Goal: Complete application form: Complete application form

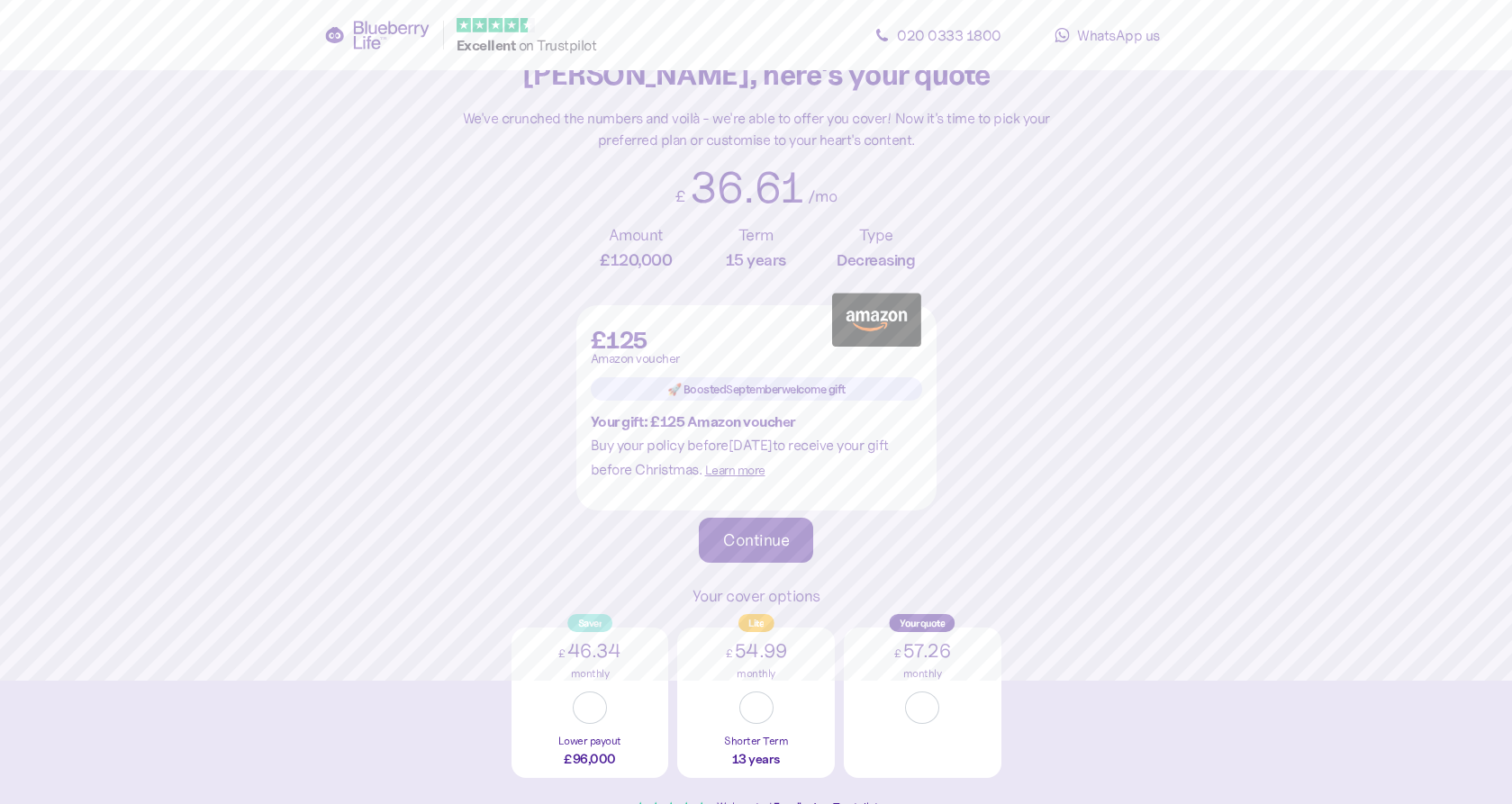
scroll to position [121, 0]
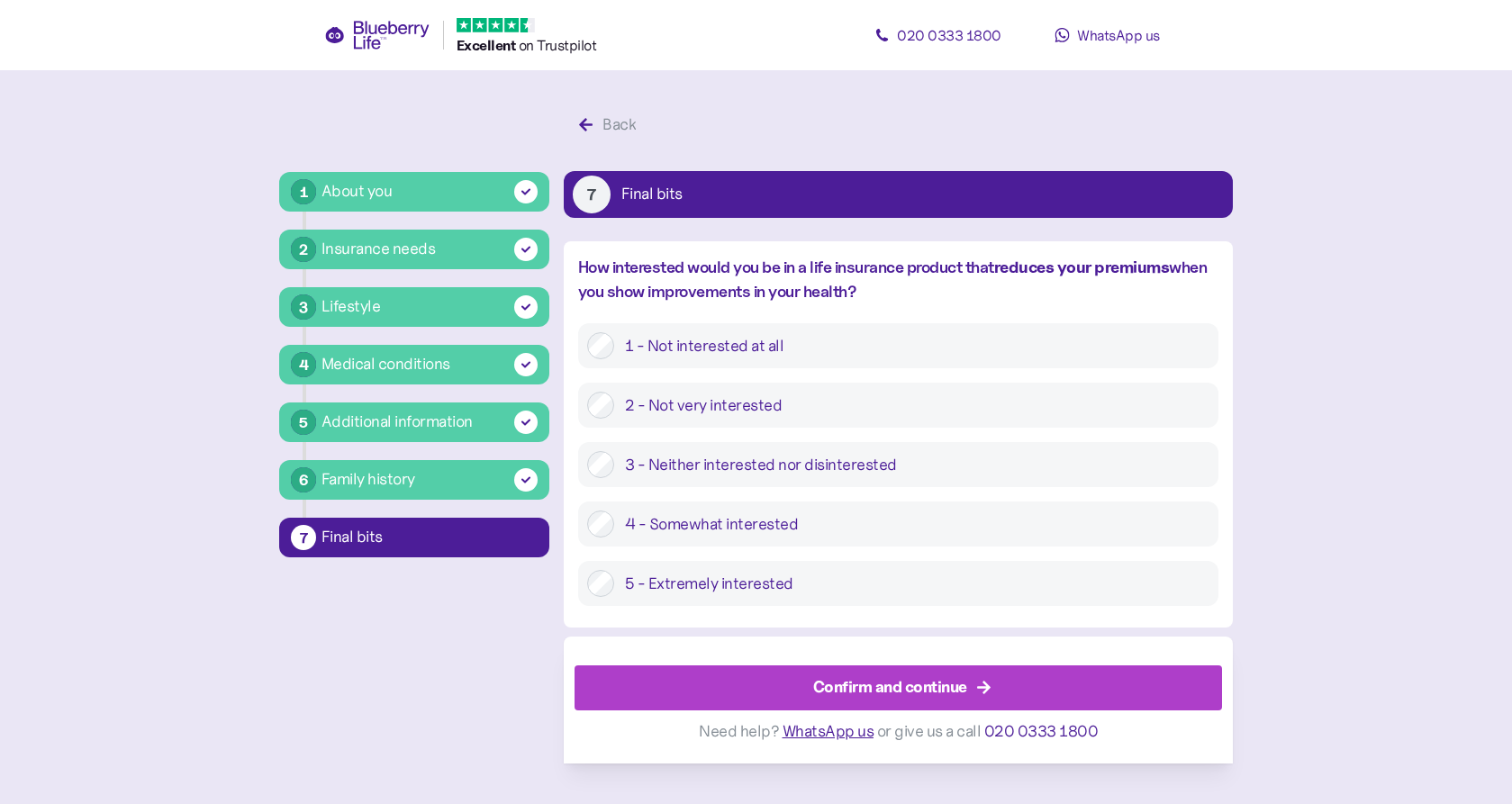
click at [387, 257] on div "Insurance needs" at bounding box center [378, 248] width 114 height 24
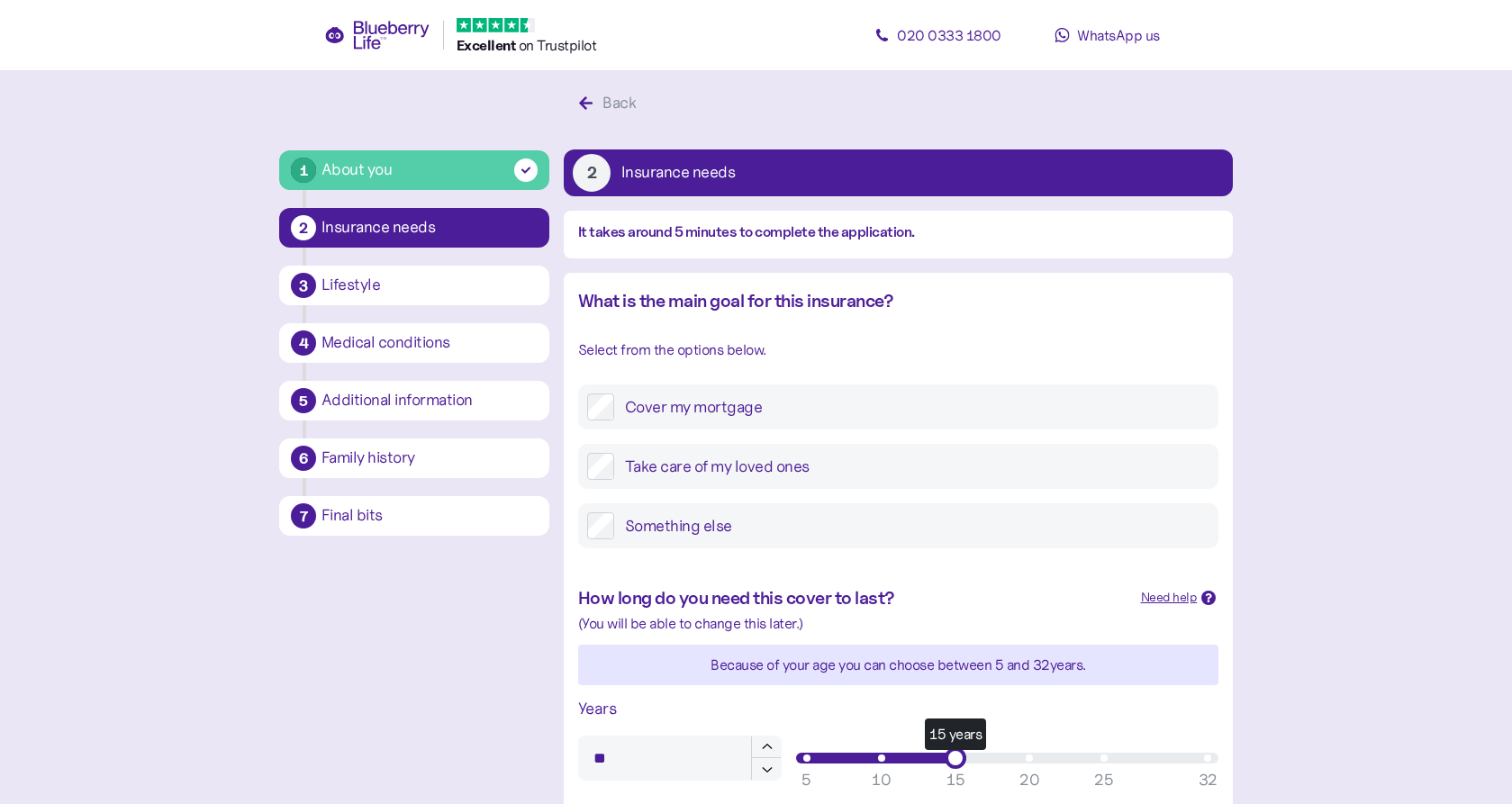
scroll to position [23, 0]
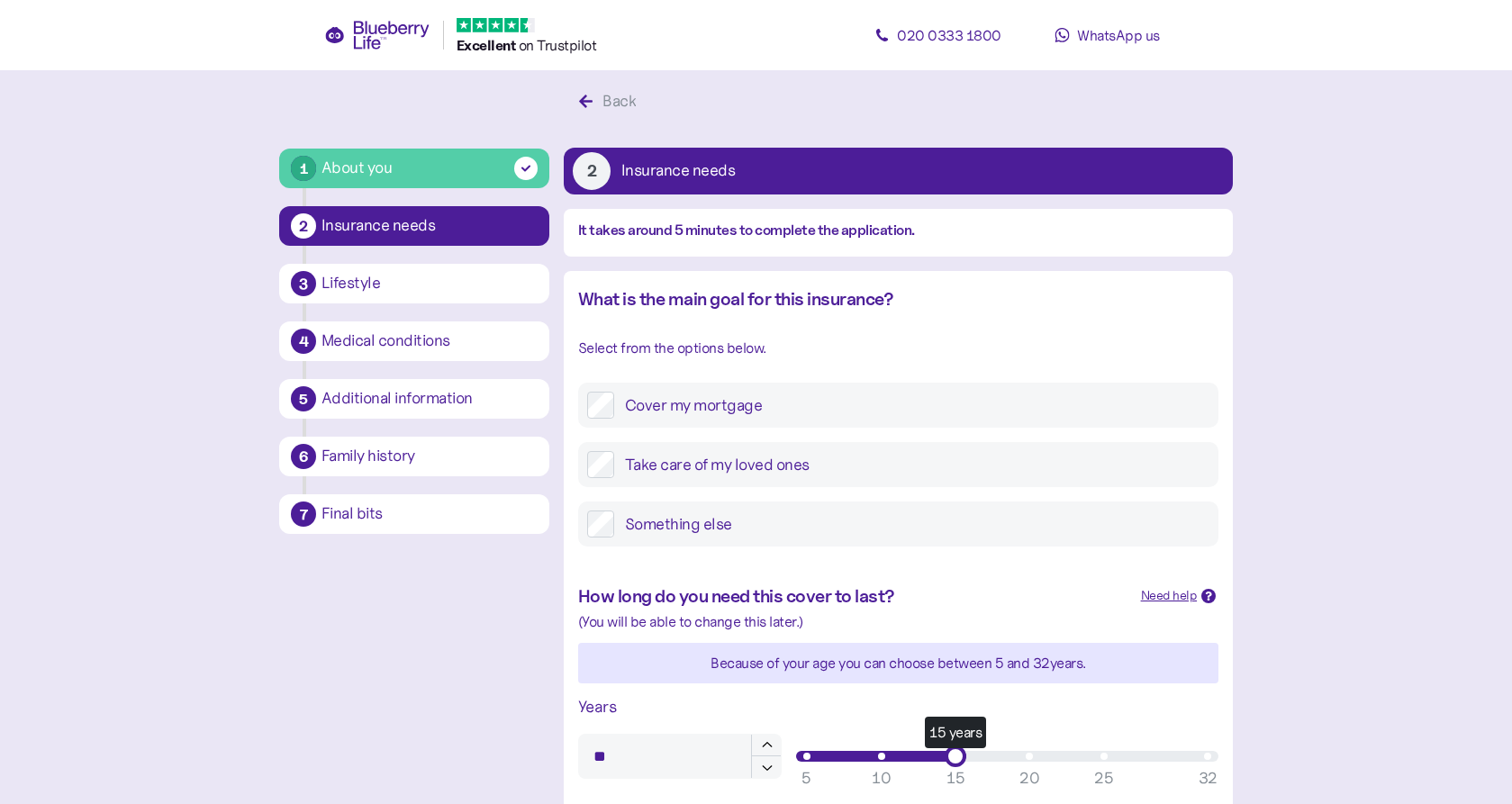
click at [371, 173] on div "About you" at bounding box center [357, 167] width 71 height 24
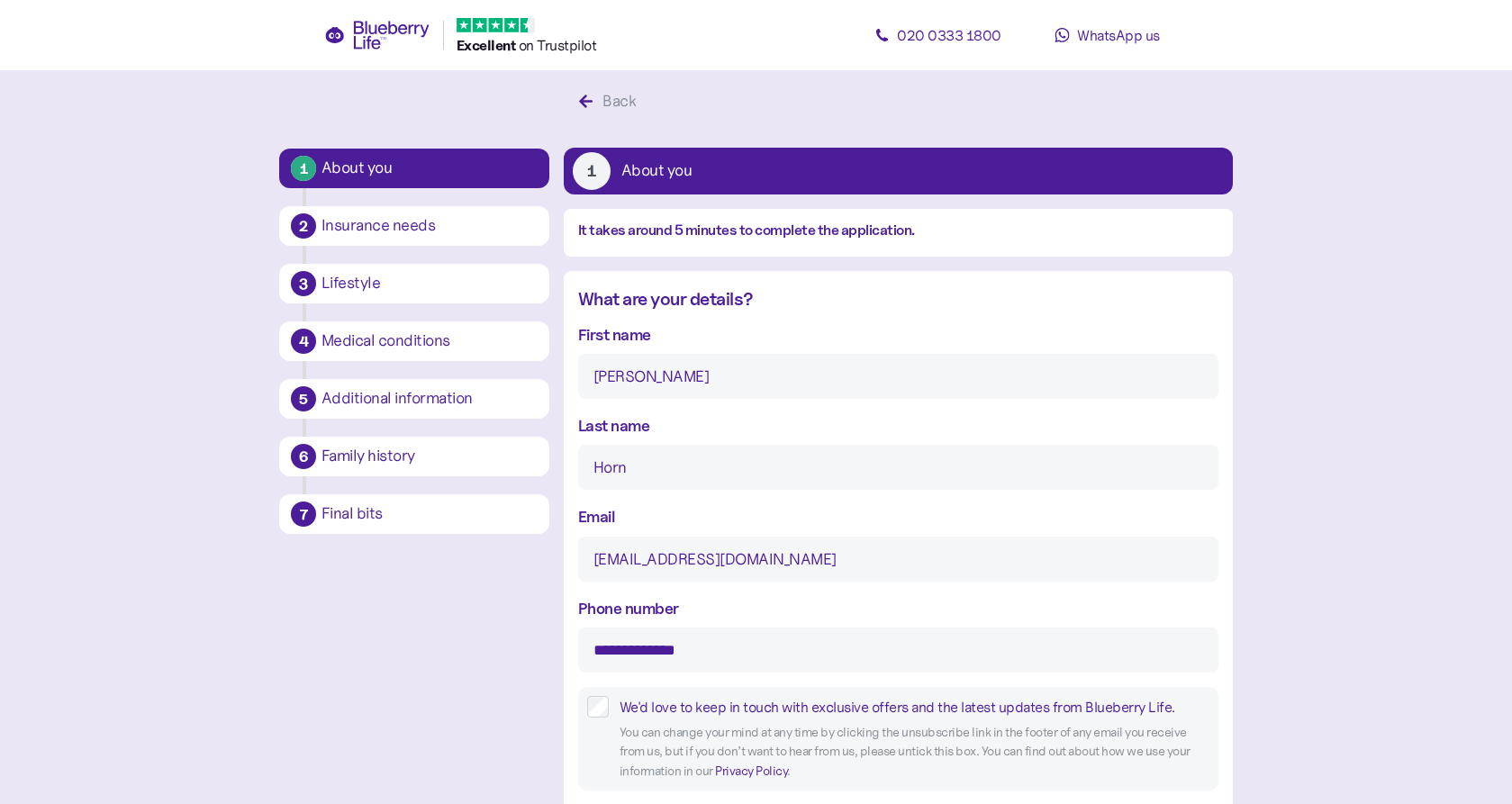
type input "16"
type input "2"
type input "****"
type input "5"
type input "9"
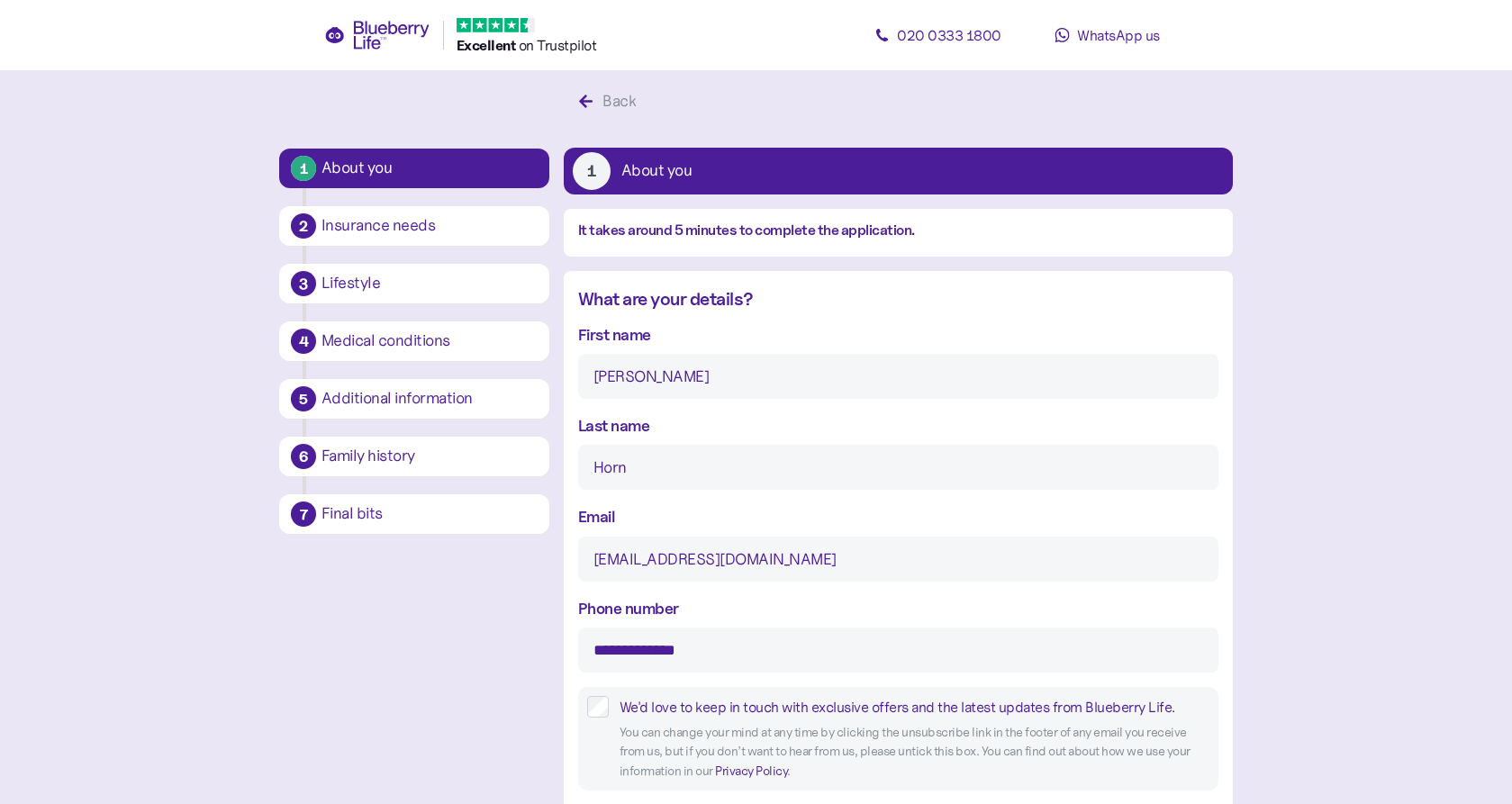
type input "12"
type input "0"
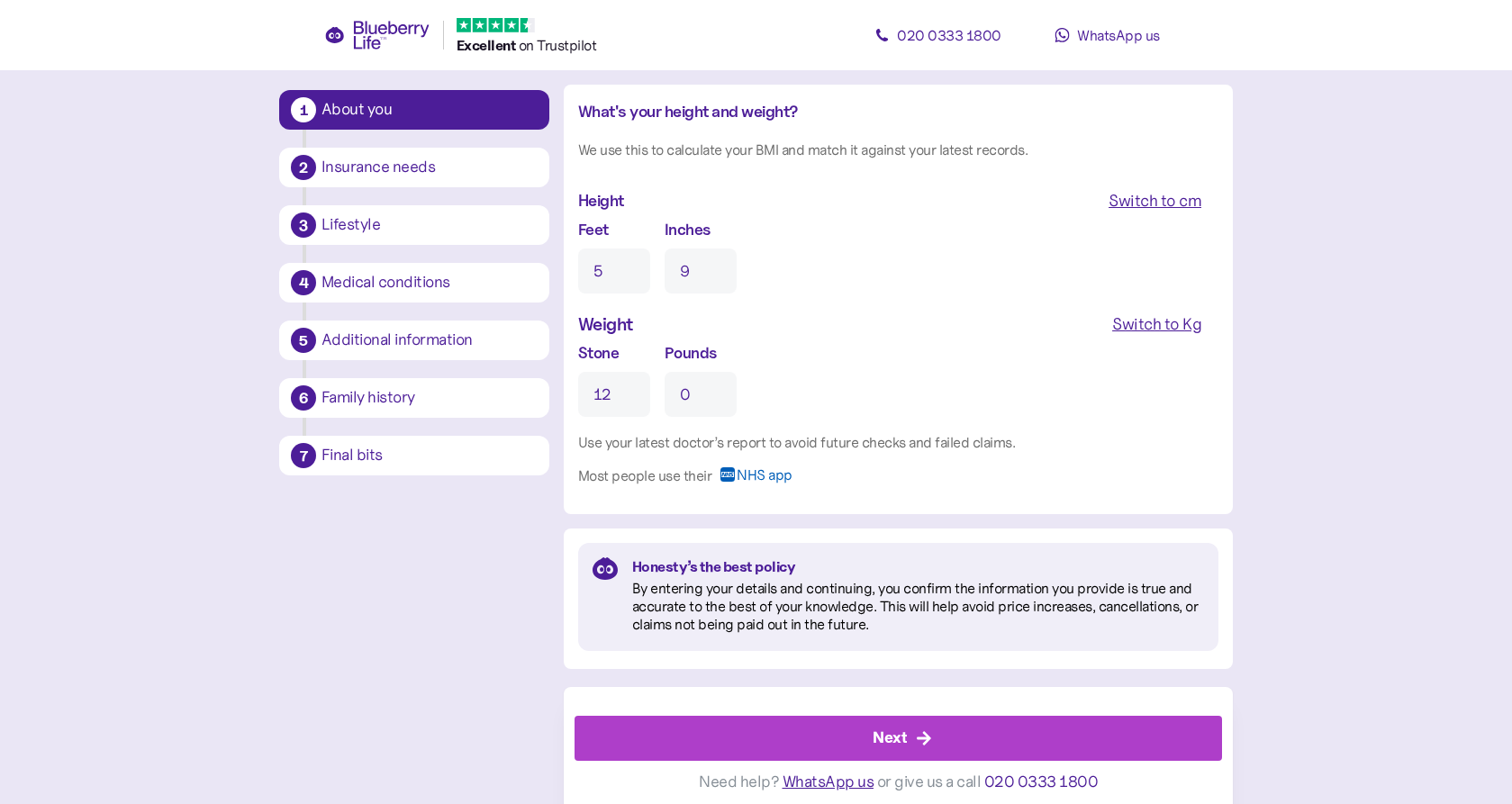
scroll to position [1686, 0]
click at [392, 169] on div "Insurance needs" at bounding box center [429, 167] width 216 height 17
click at [357, 170] on div "Insurance needs" at bounding box center [429, 167] width 216 height 17
click at [852, 729] on div "Next" at bounding box center [902, 739] width 607 height 43
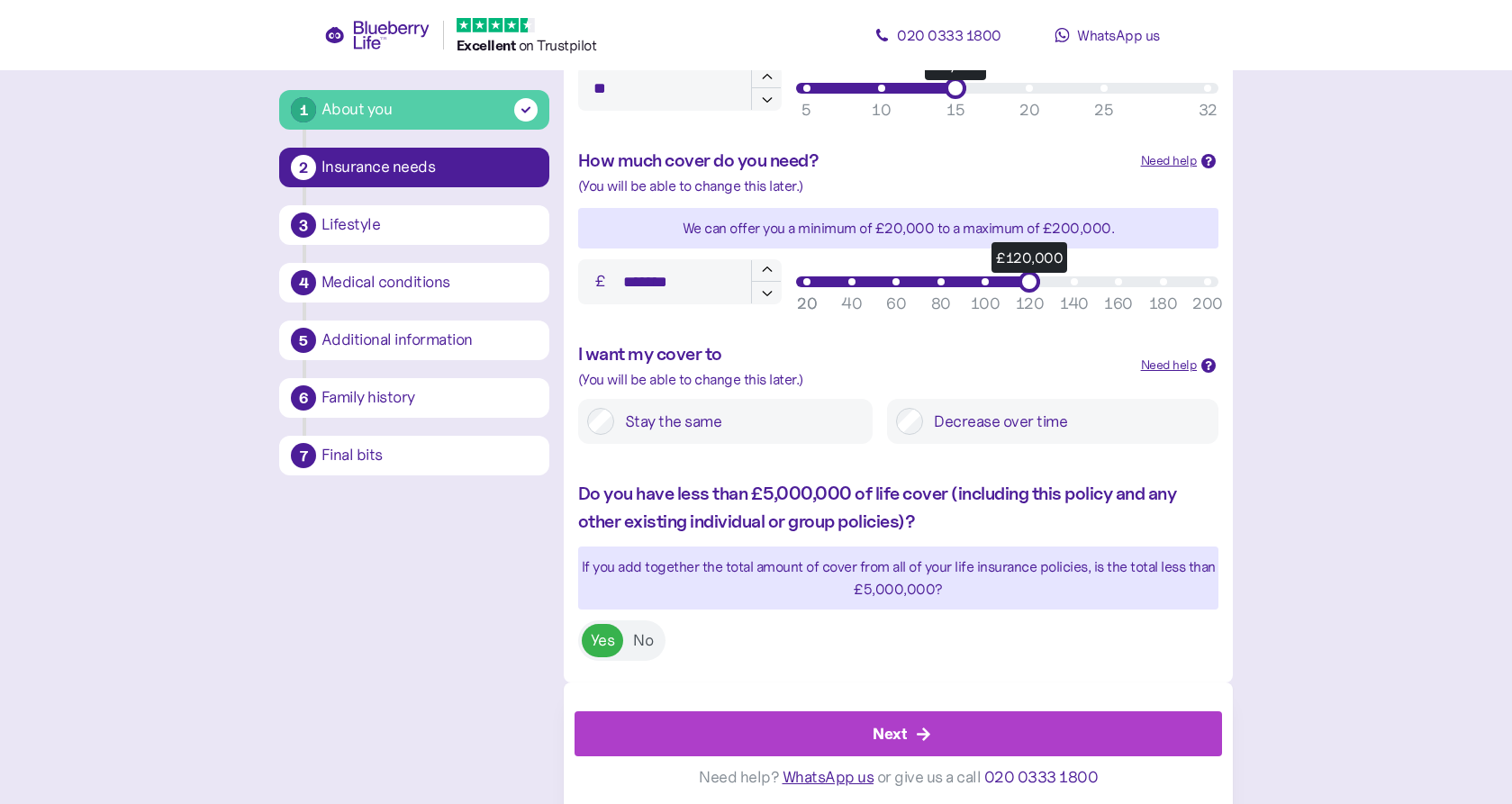
scroll to position [690, 0]
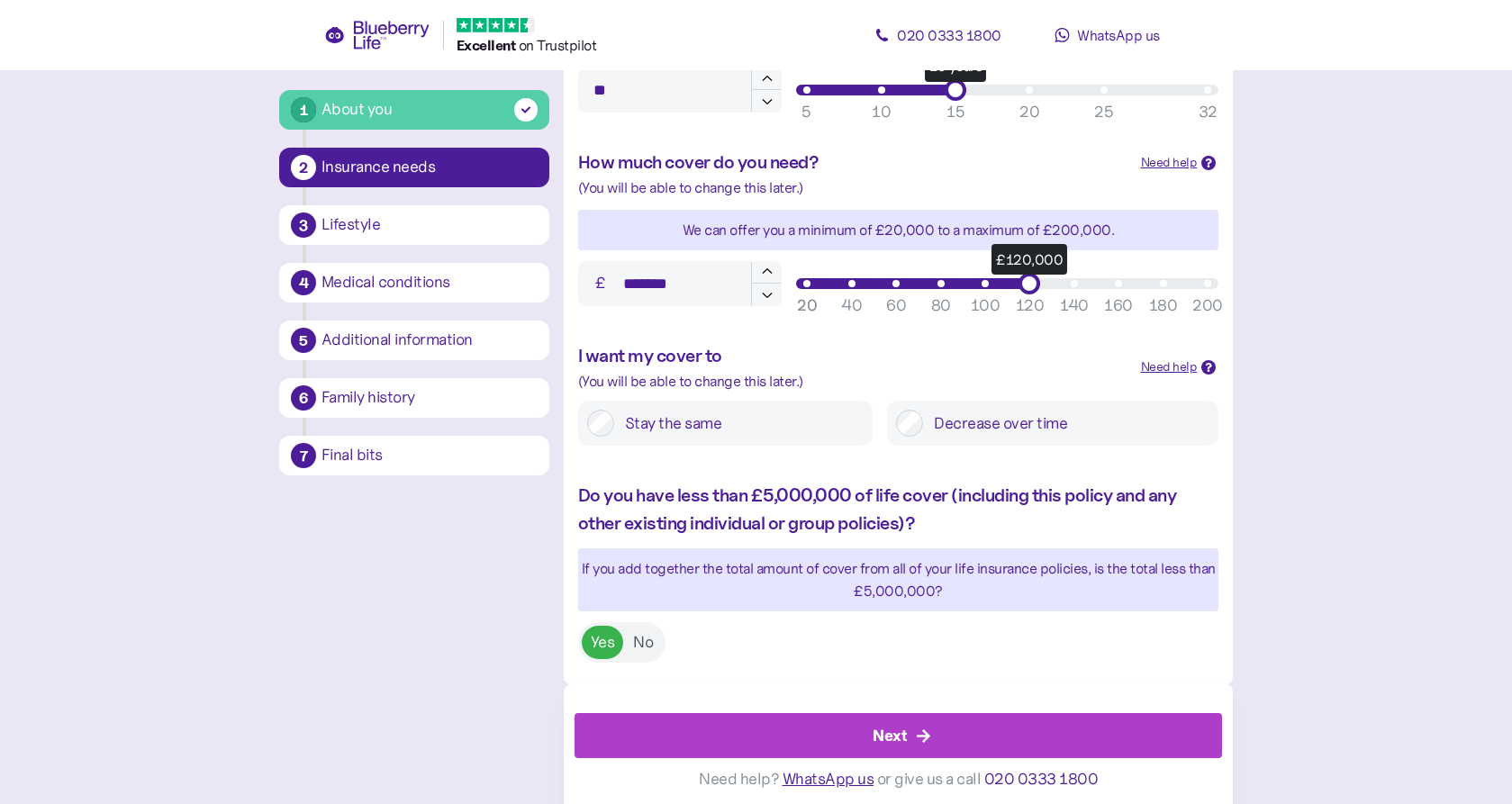
click at [414, 231] on div "Lifestyle" at bounding box center [429, 225] width 216 height 17
click at [886, 734] on div "Next" at bounding box center [889, 736] width 34 height 24
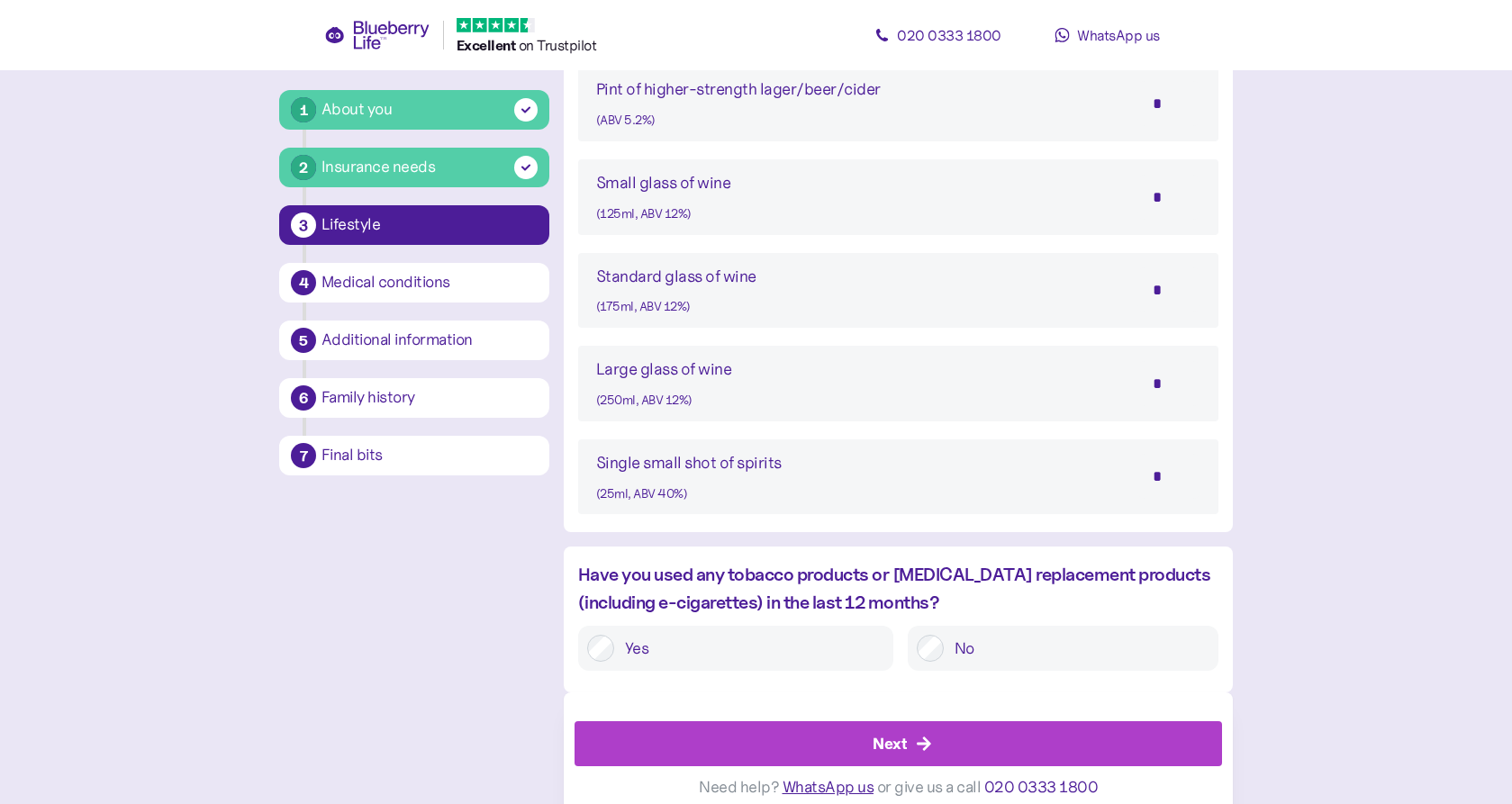
scroll to position [1455, 0]
click at [886, 734] on div "Next" at bounding box center [889, 744] width 34 height 24
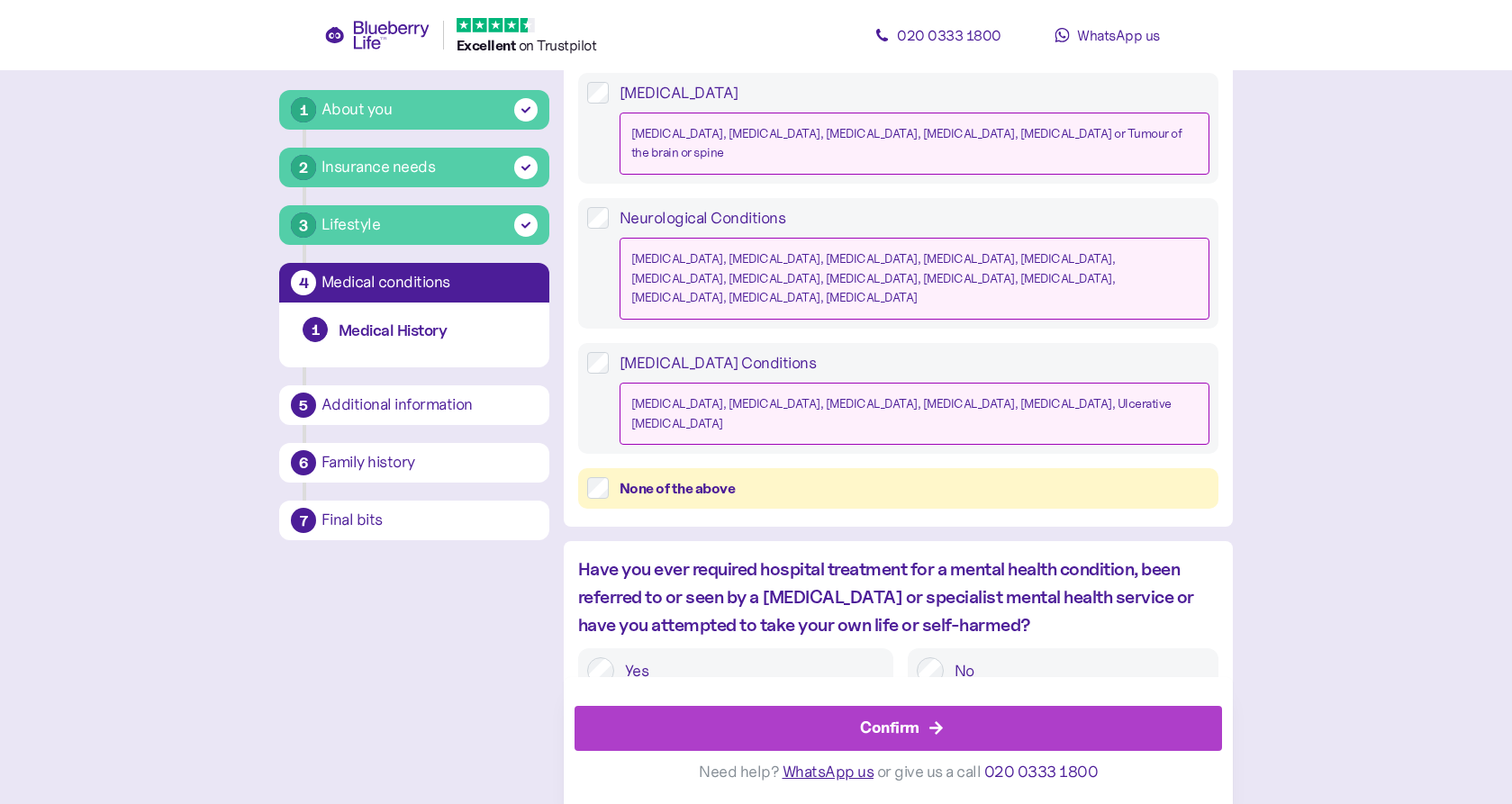
scroll to position [746, 0]
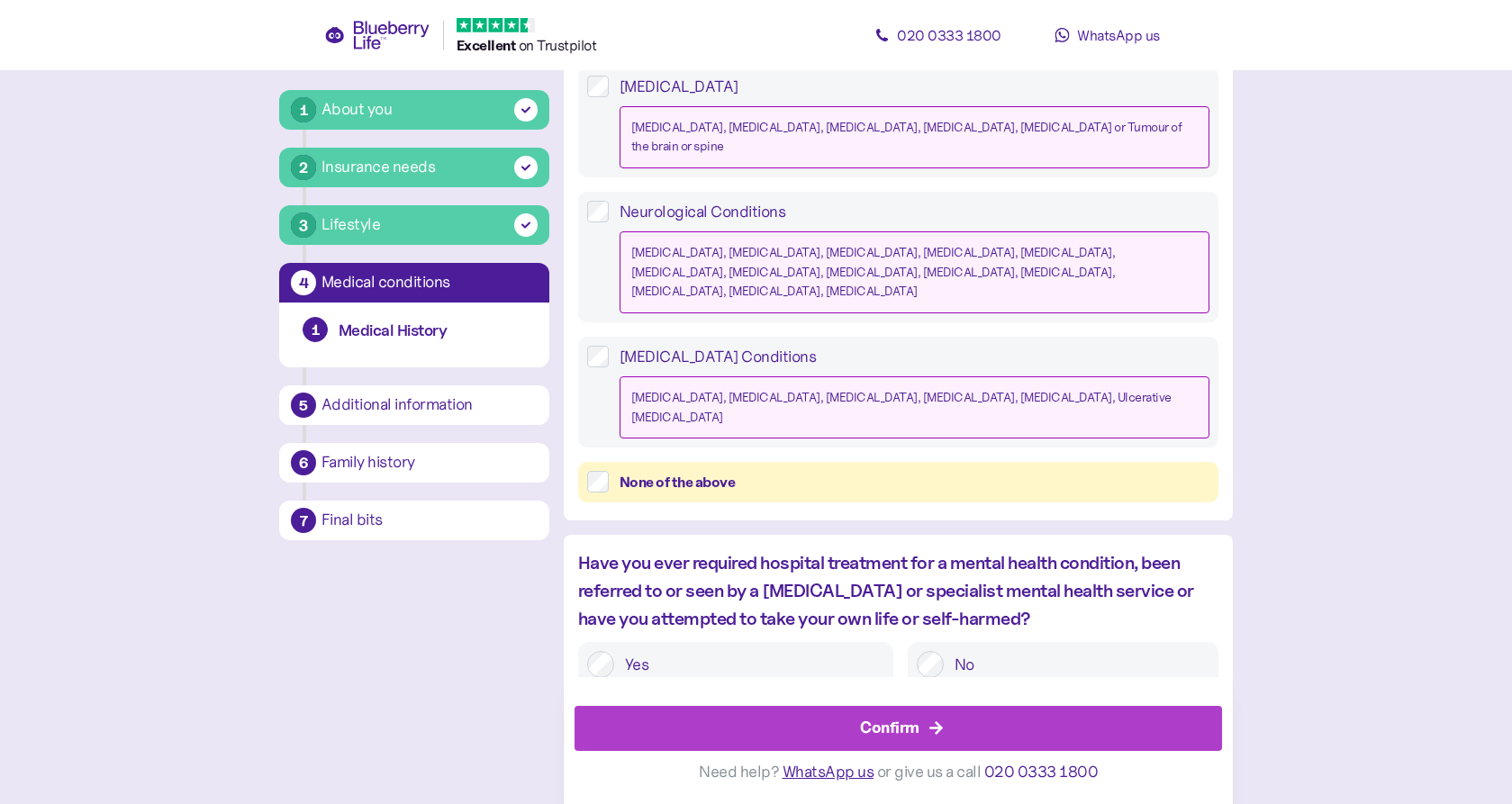
click at [351, 105] on div "About you" at bounding box center [357, 108] width 71 height 24
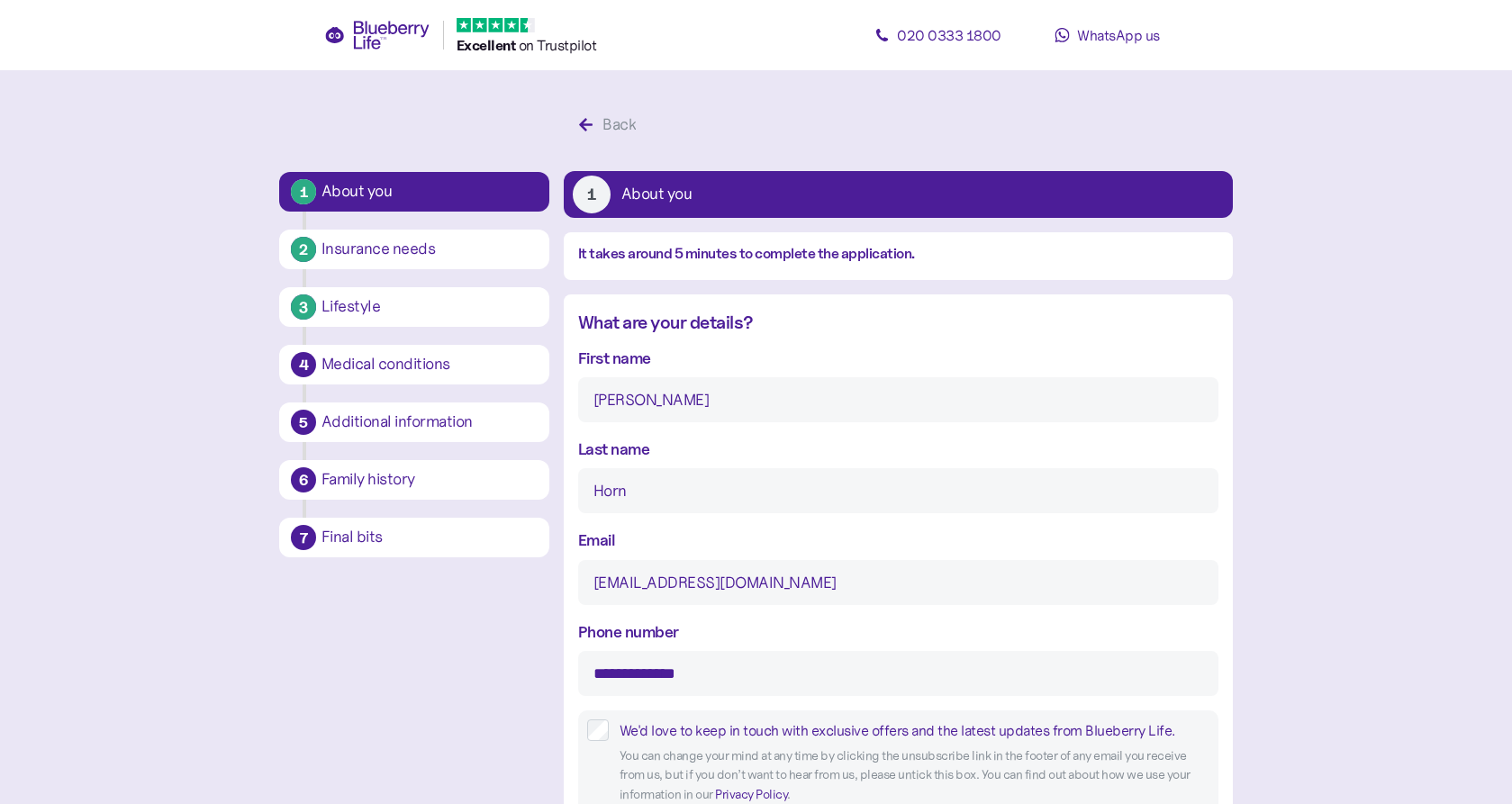
type input "16"
type input "2"
type input "****"
type input "5"
type input "9"
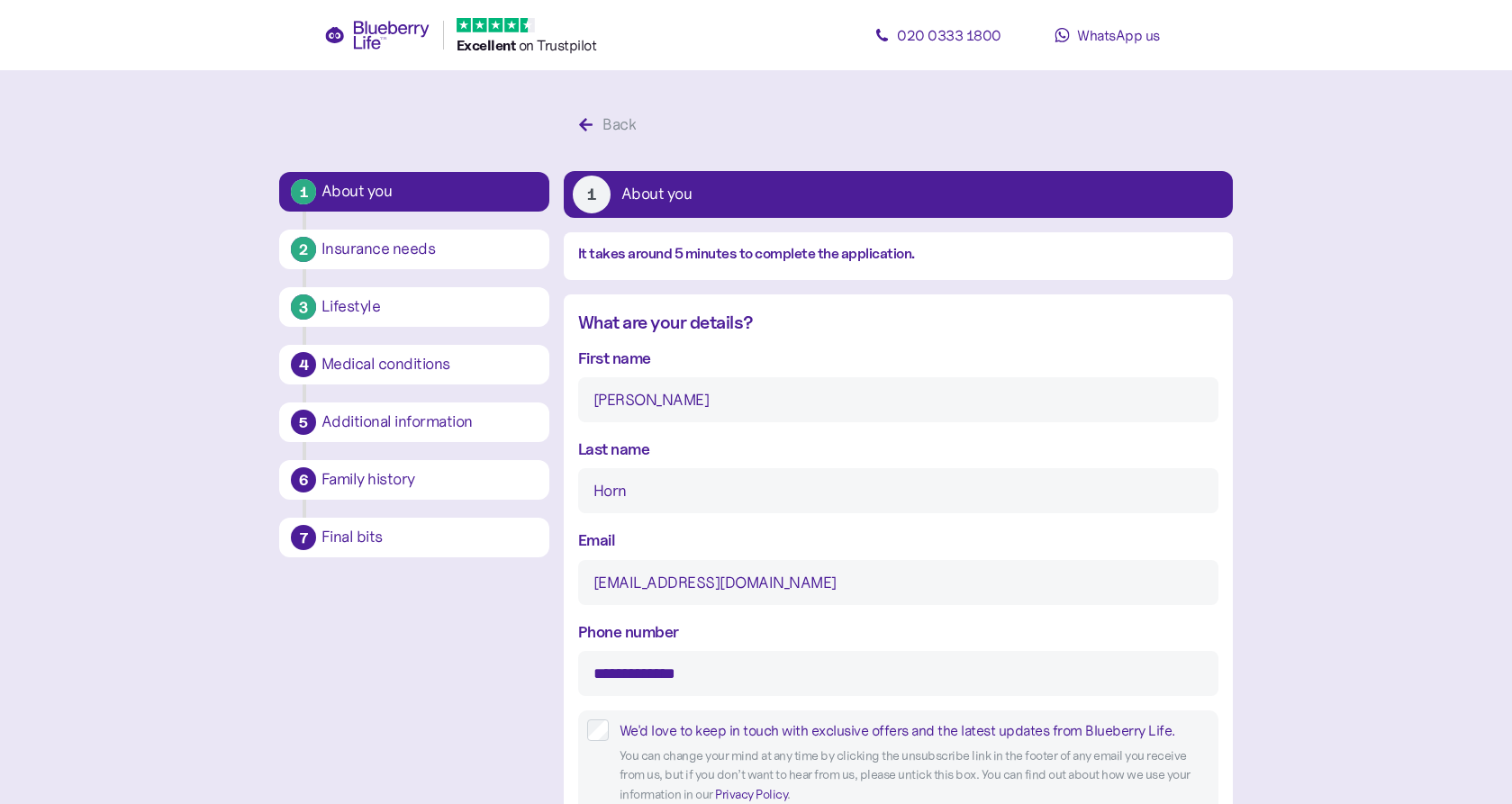
type input "12"
type input "0"
click at [583, 122] on icon "button" at bounding box center [585, 125] width 14 height 14
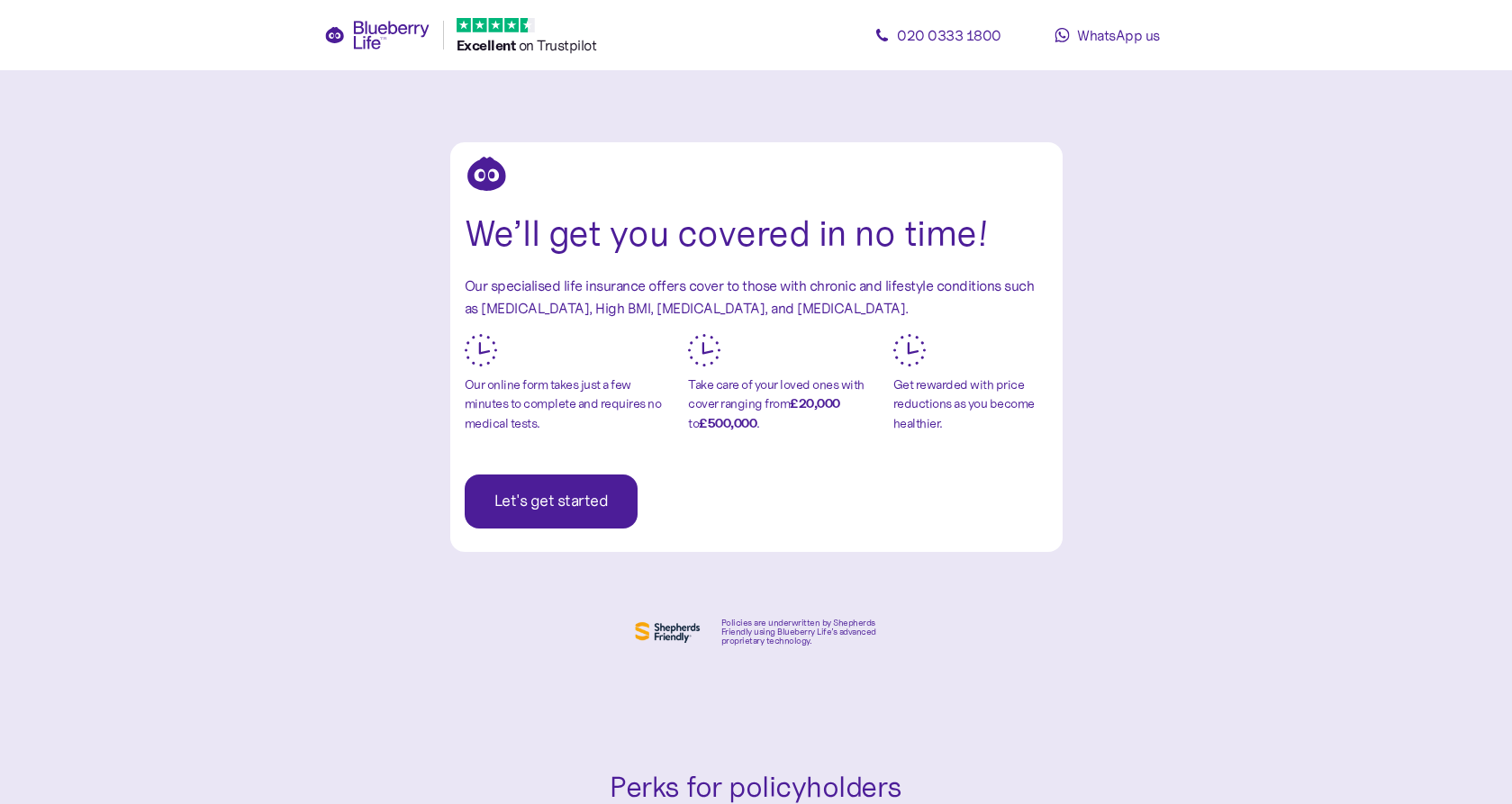
click at [521, 505] on span "Let's get started" at bounding box center [551, 500] width 114 height 52
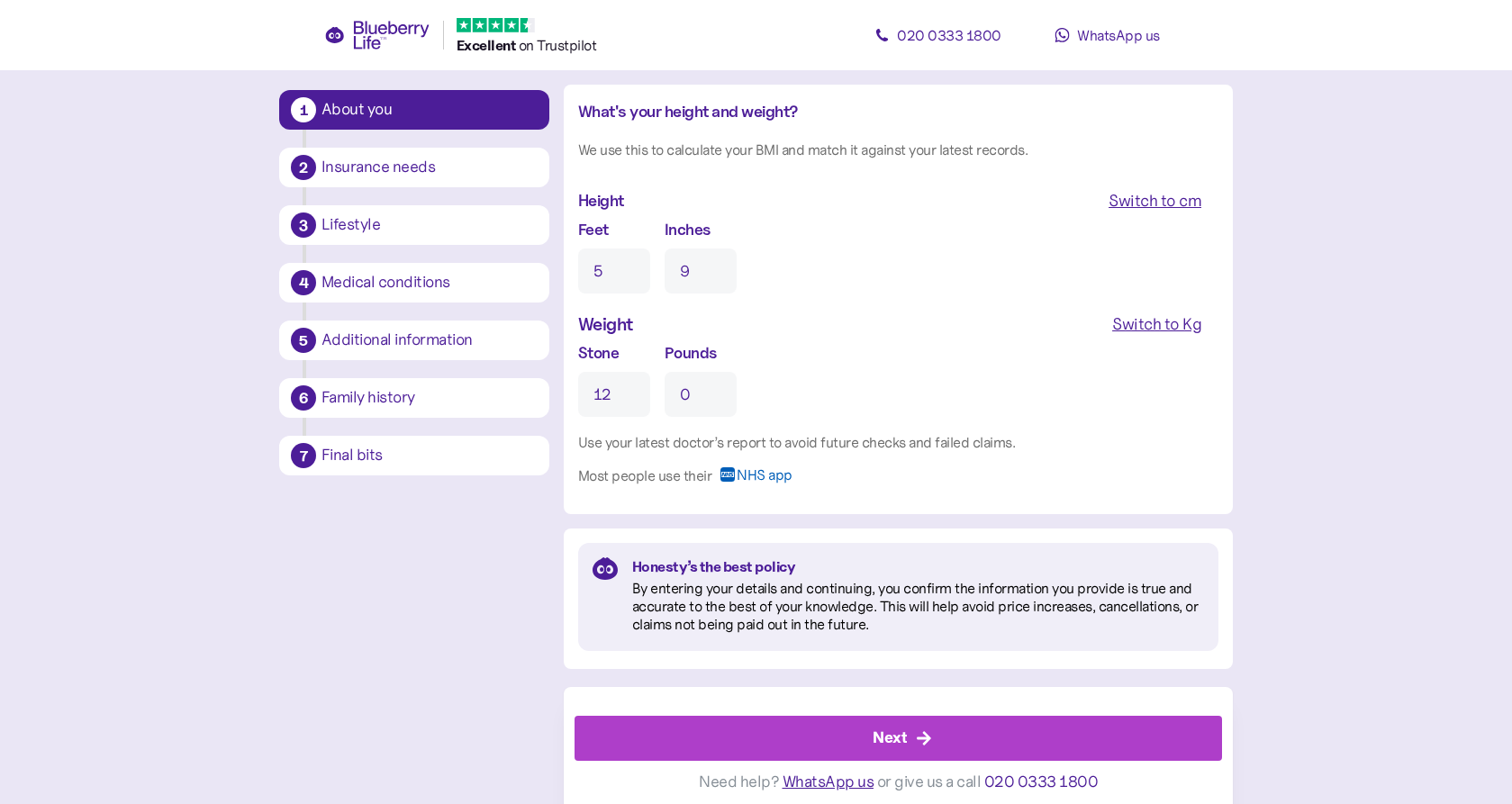
scroll to position [1686, 0]
click at [727, 727] on div "Next" at bounding box center [902, 739] width 607 height 43
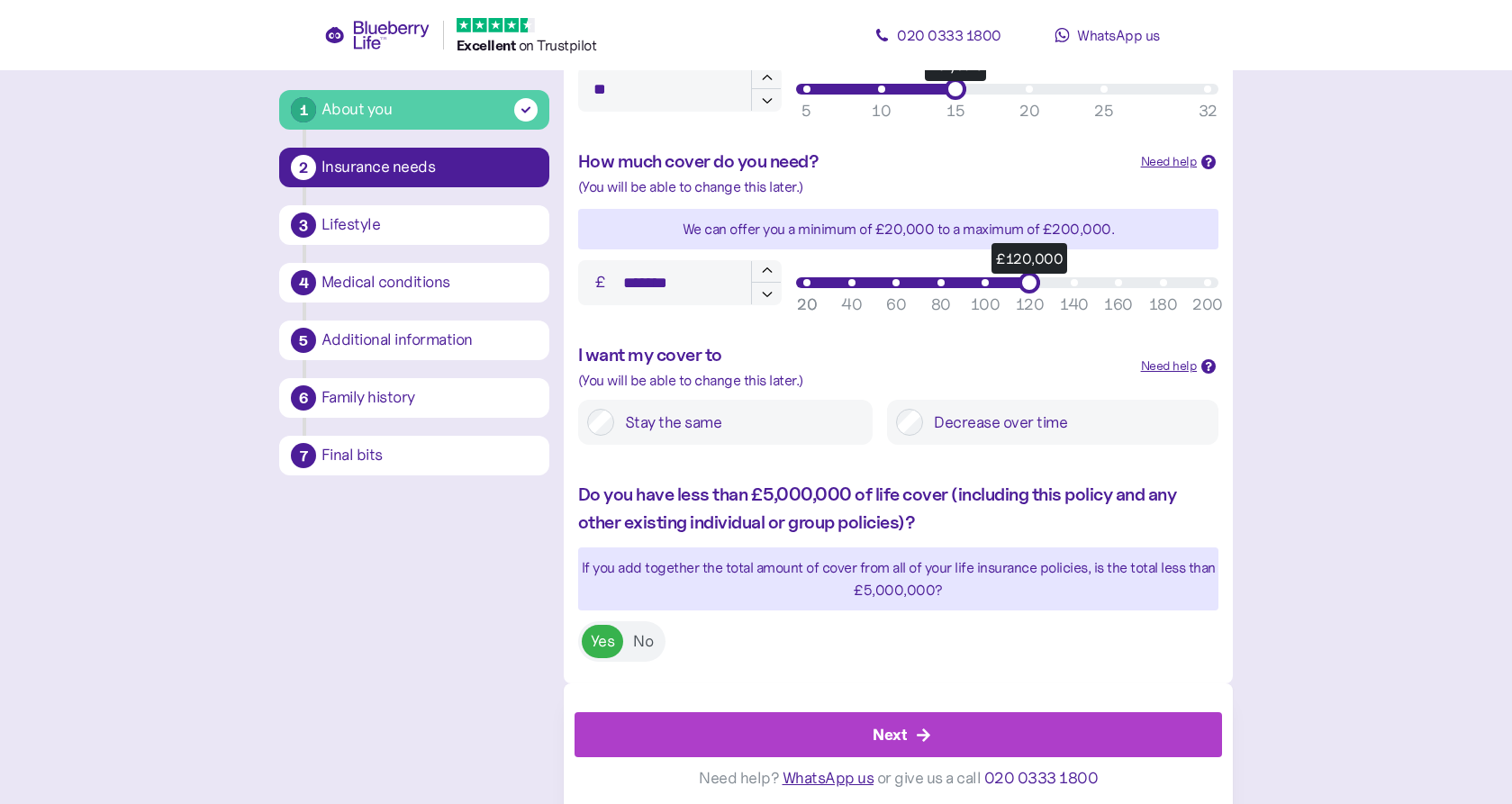
scroll to position [690, 0]
click at [724, 724] on div "Next" at bounding box center [902, 735] width 607 height 43
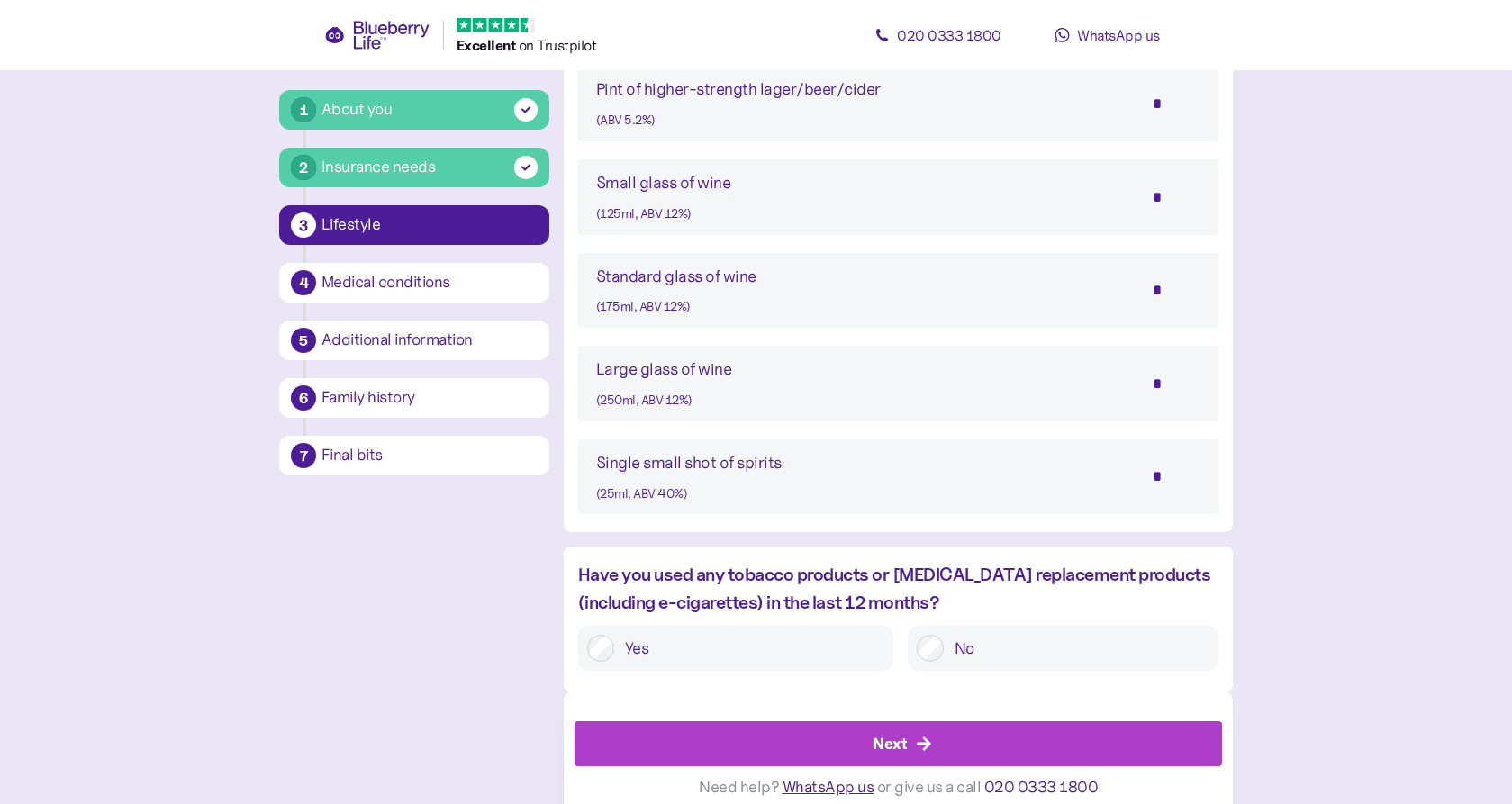
scroll to position [1455, 0]
click at [723, 723] on div "Next" at bounding box center [902, 744] width 607 height 43
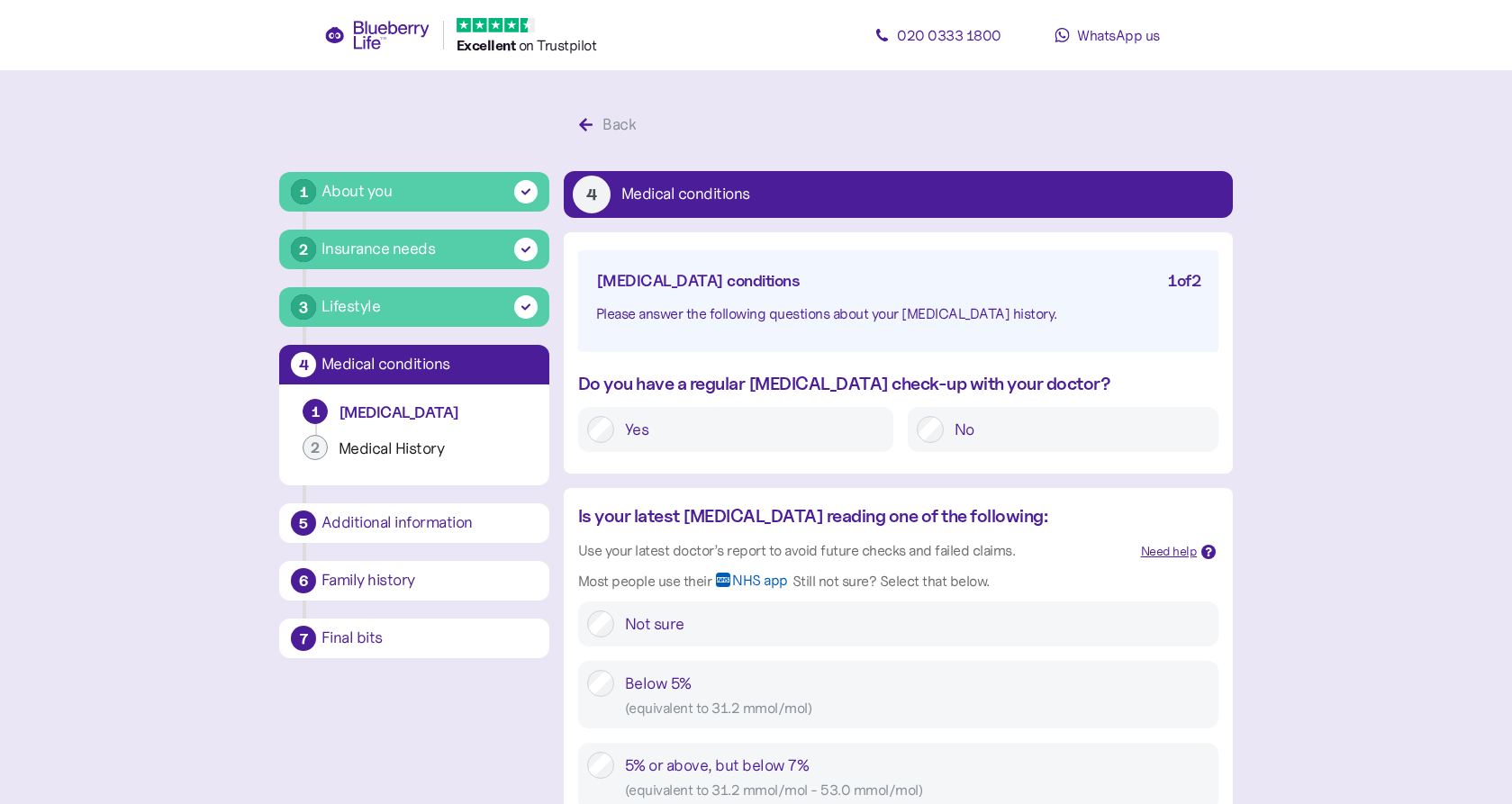
click at [395, 189] on div "About you" at bounding box center [429, 190] width 216 height 24
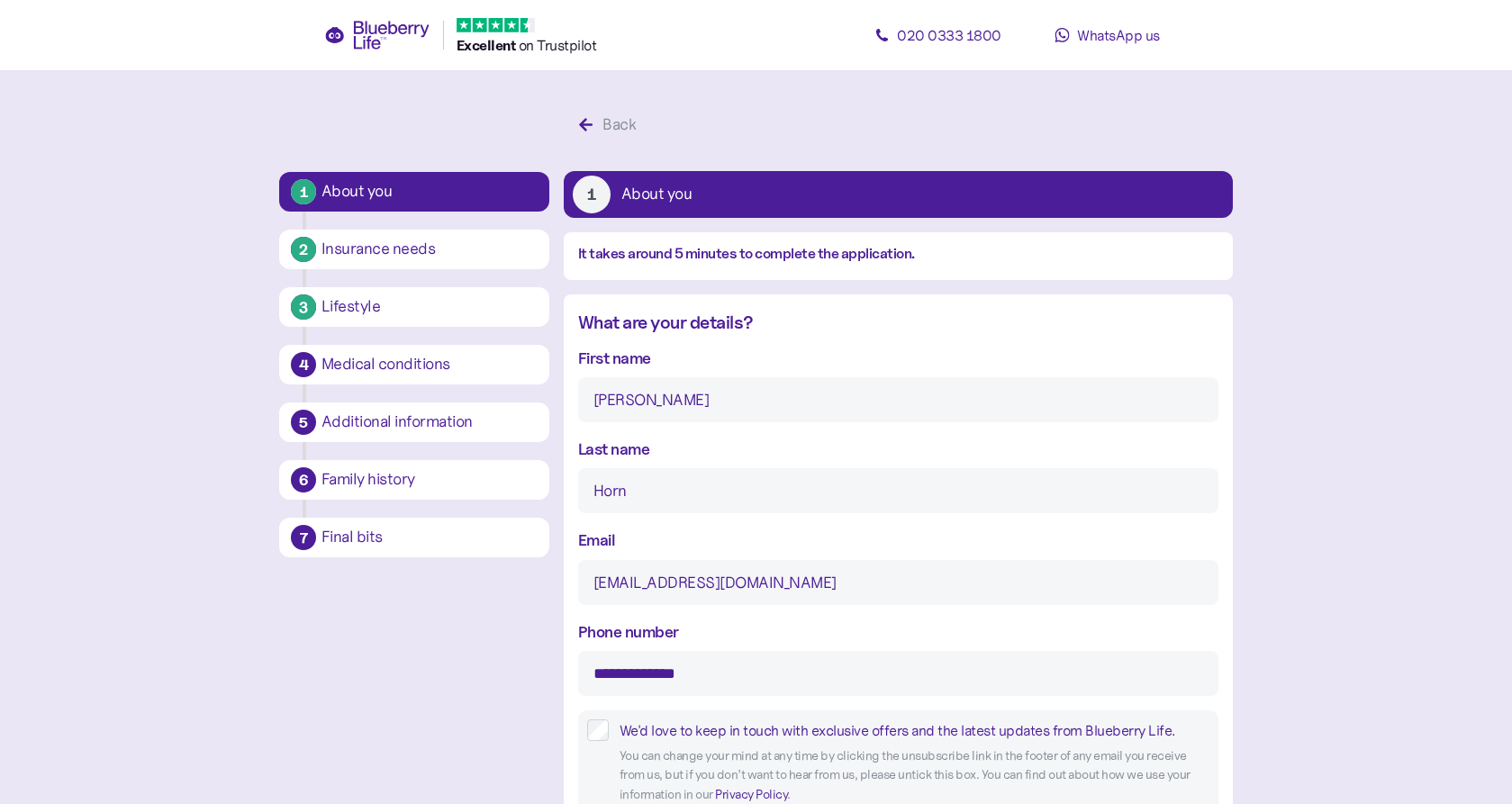
type input "16"
type input "2"
type input "****"
type input "5"
type input "9"
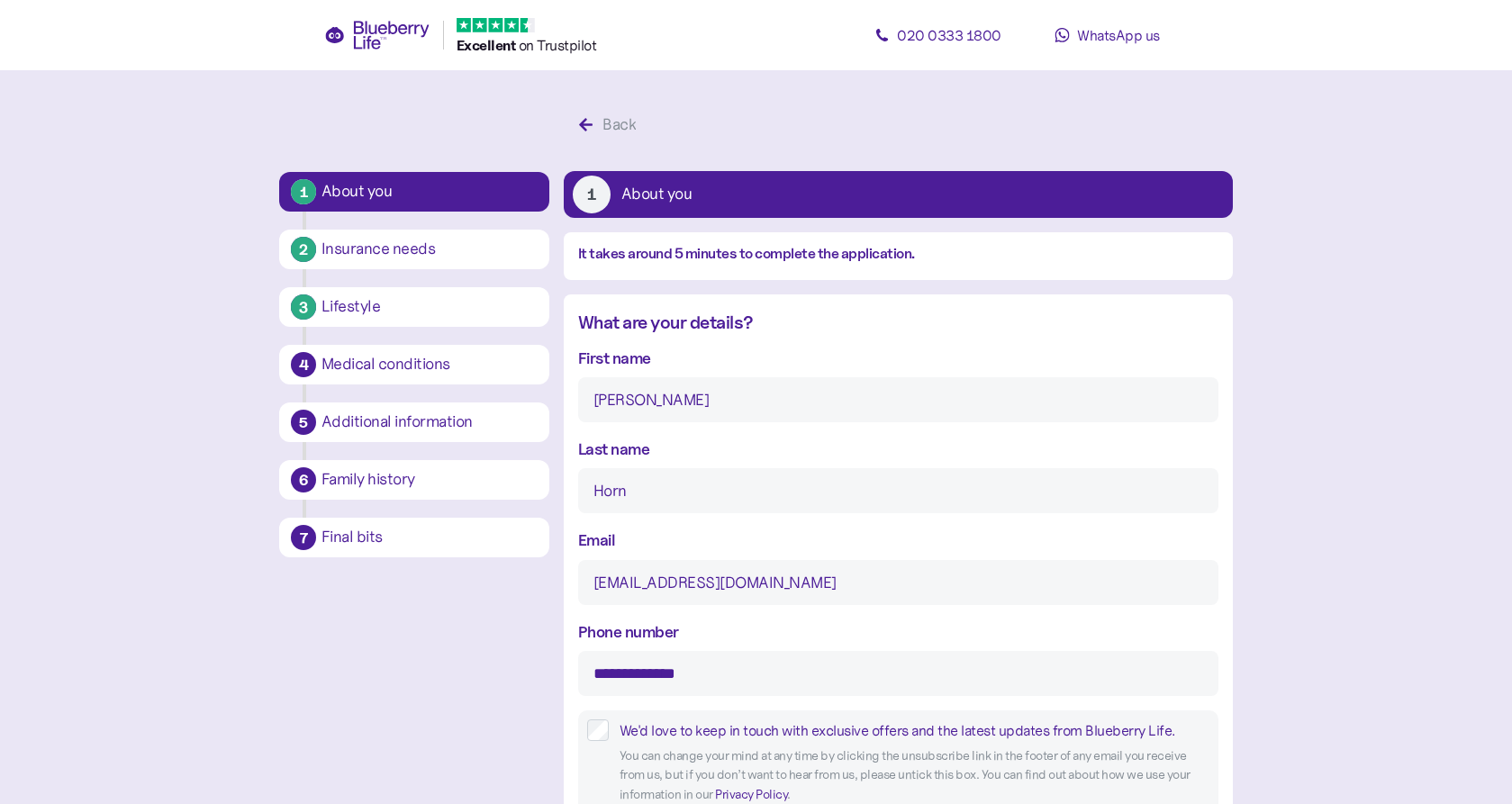
type input "12"
type input "0"
click at [587, 121] on icon "button" at bounding box center [585, 125] width 17 height 17
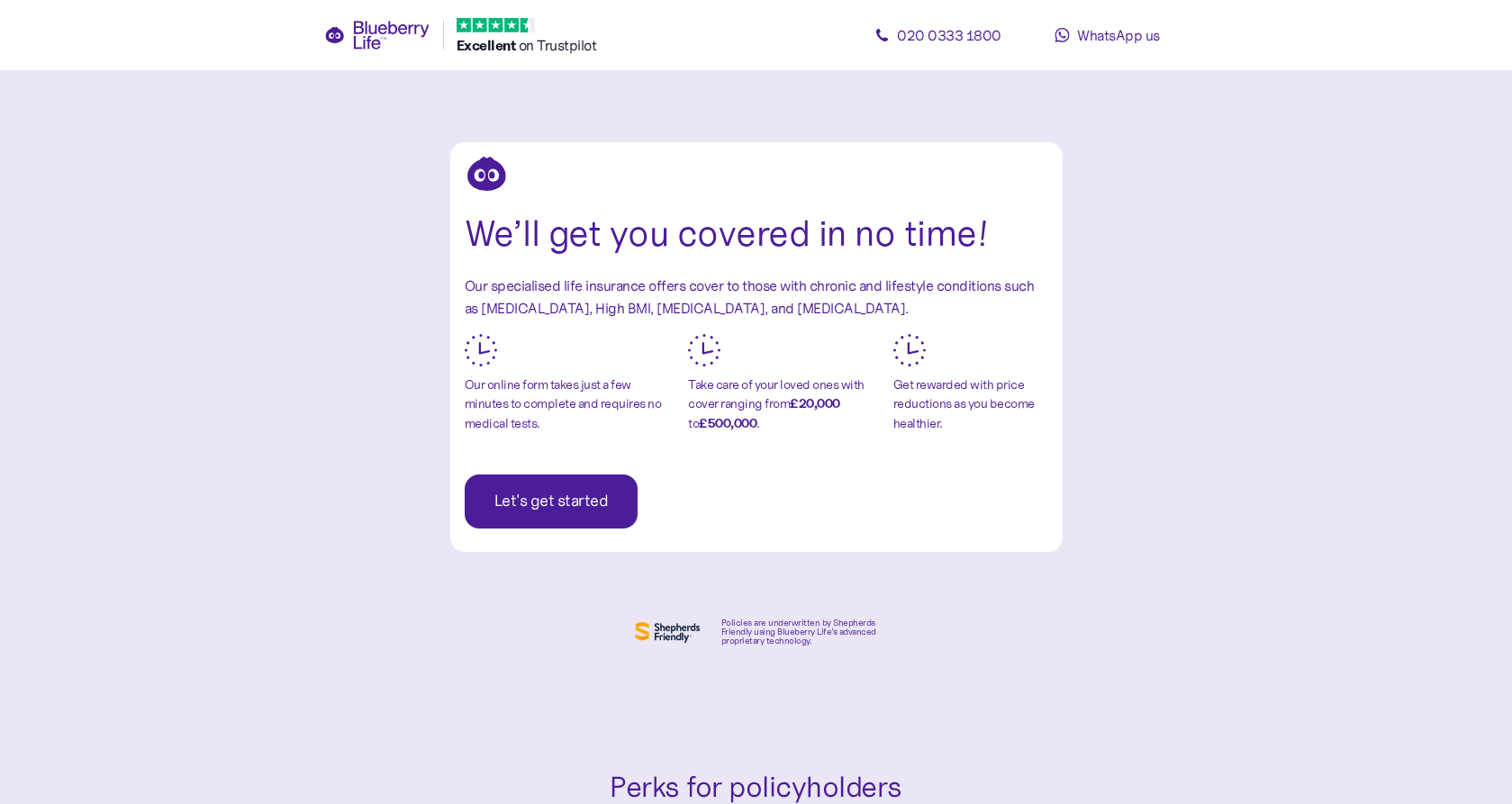
click at [577, 499] on span "Let's get started" at bounding box center [551, 500] width 114 height 52
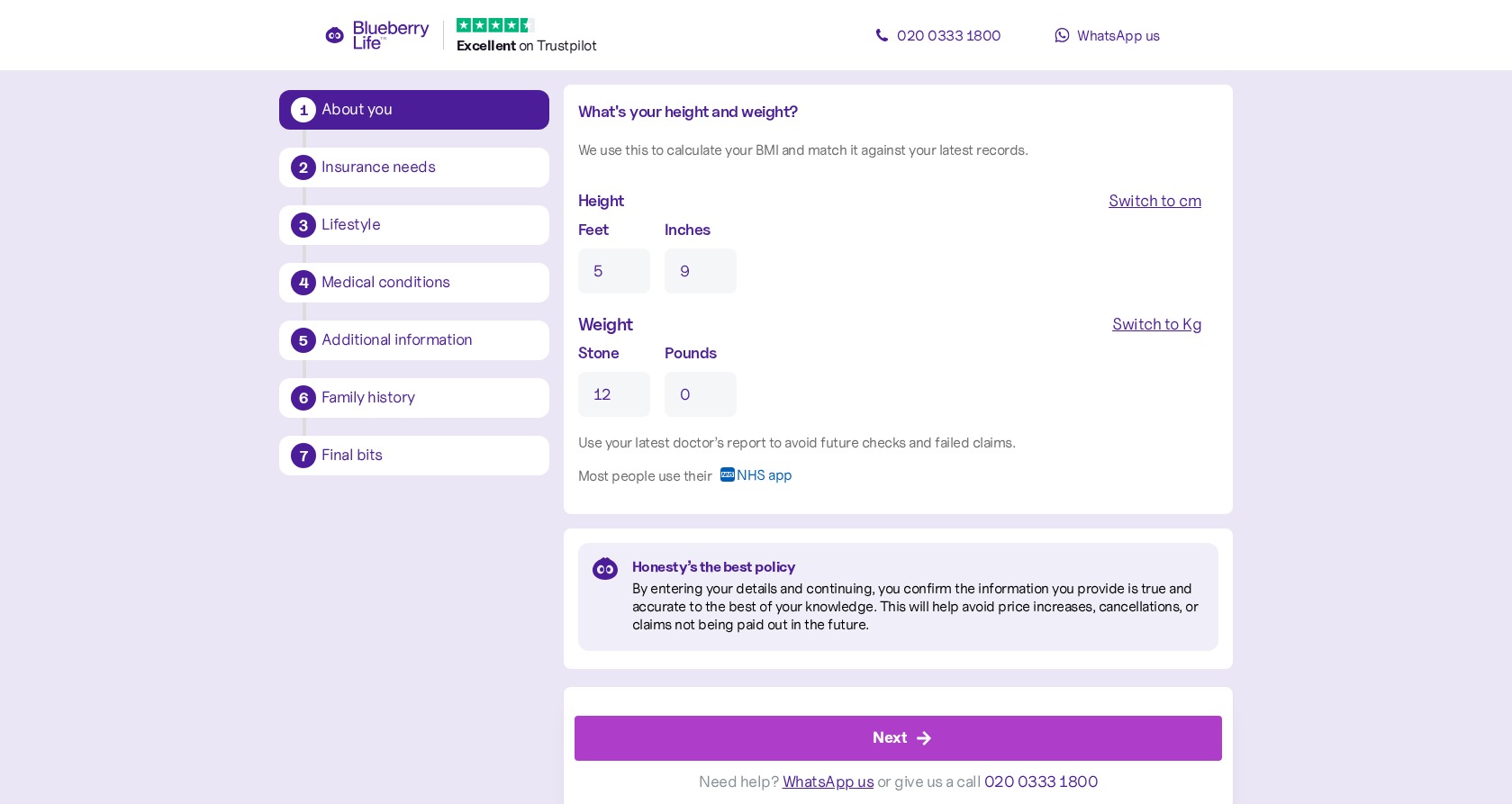
scroll to position [1686, 0]
click at [823, 730] on div "Next" at bounding box center [902, 739] width 607 height 43
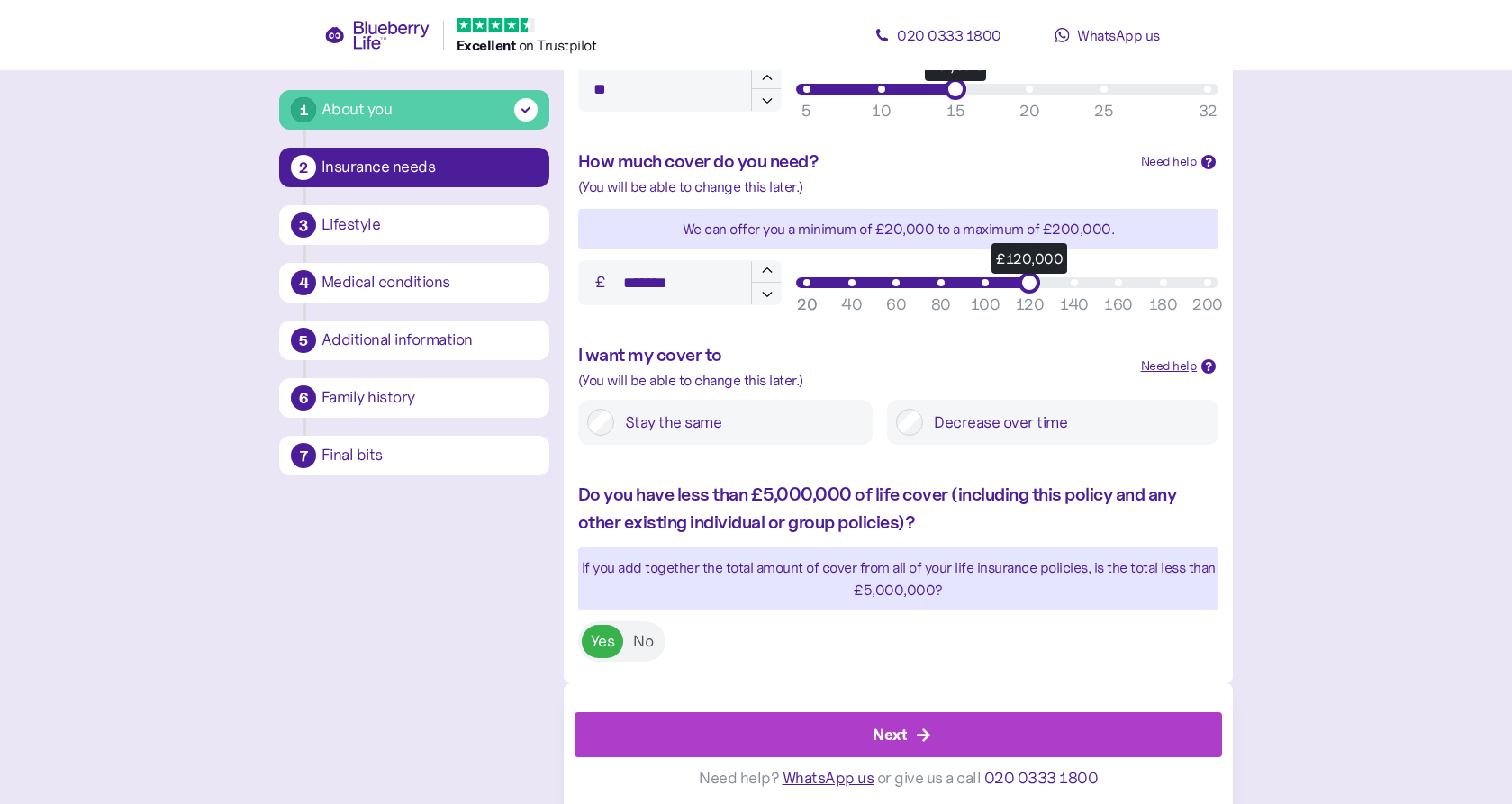
click at [822, 725] on div "Next" at bounding box center [902, 735] width 607 height 43
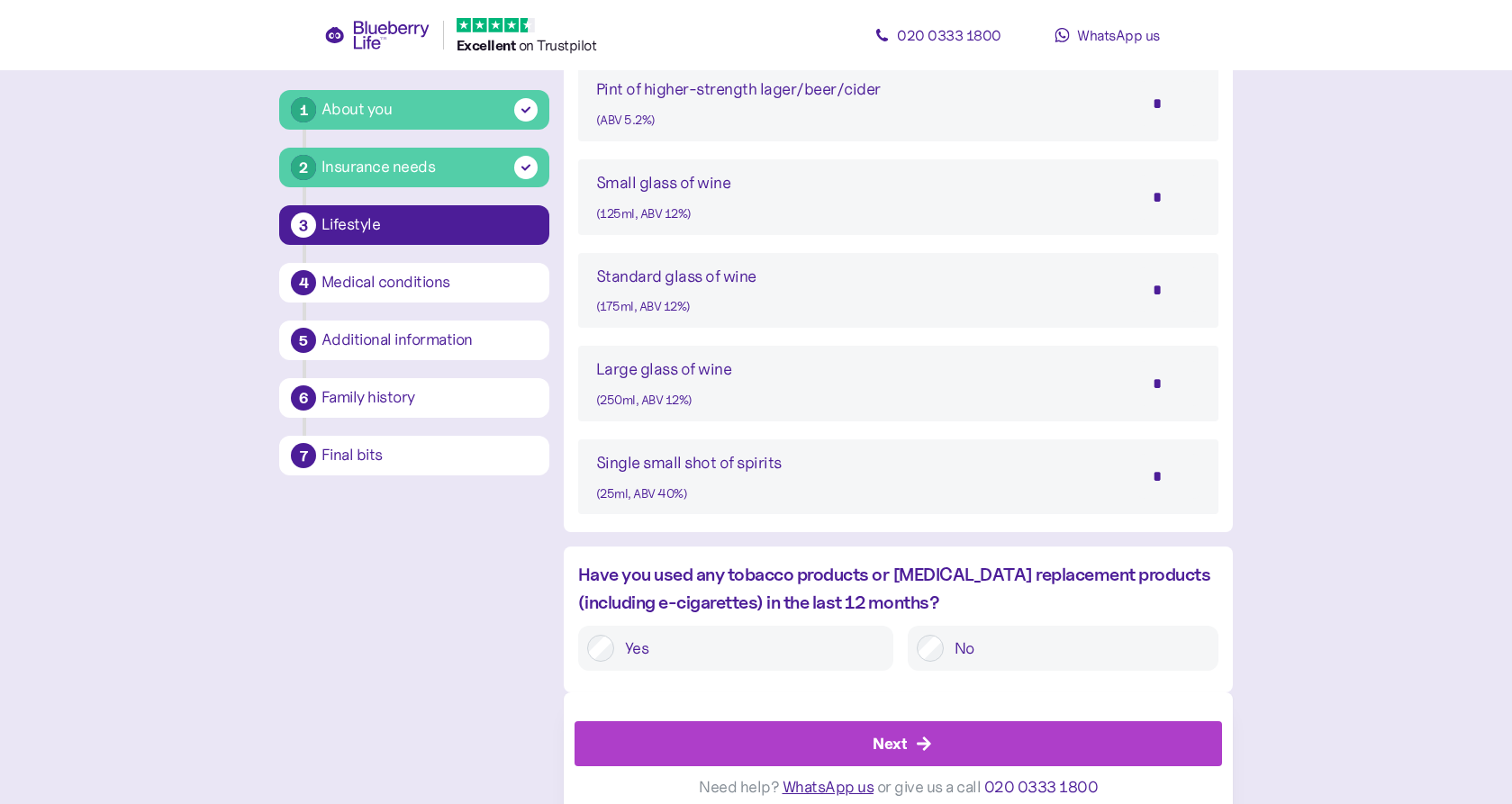
scroll to position [1455, 0]
click at [830, 723] on div "Next" at bounding box center [902, 744] width 607 height 43
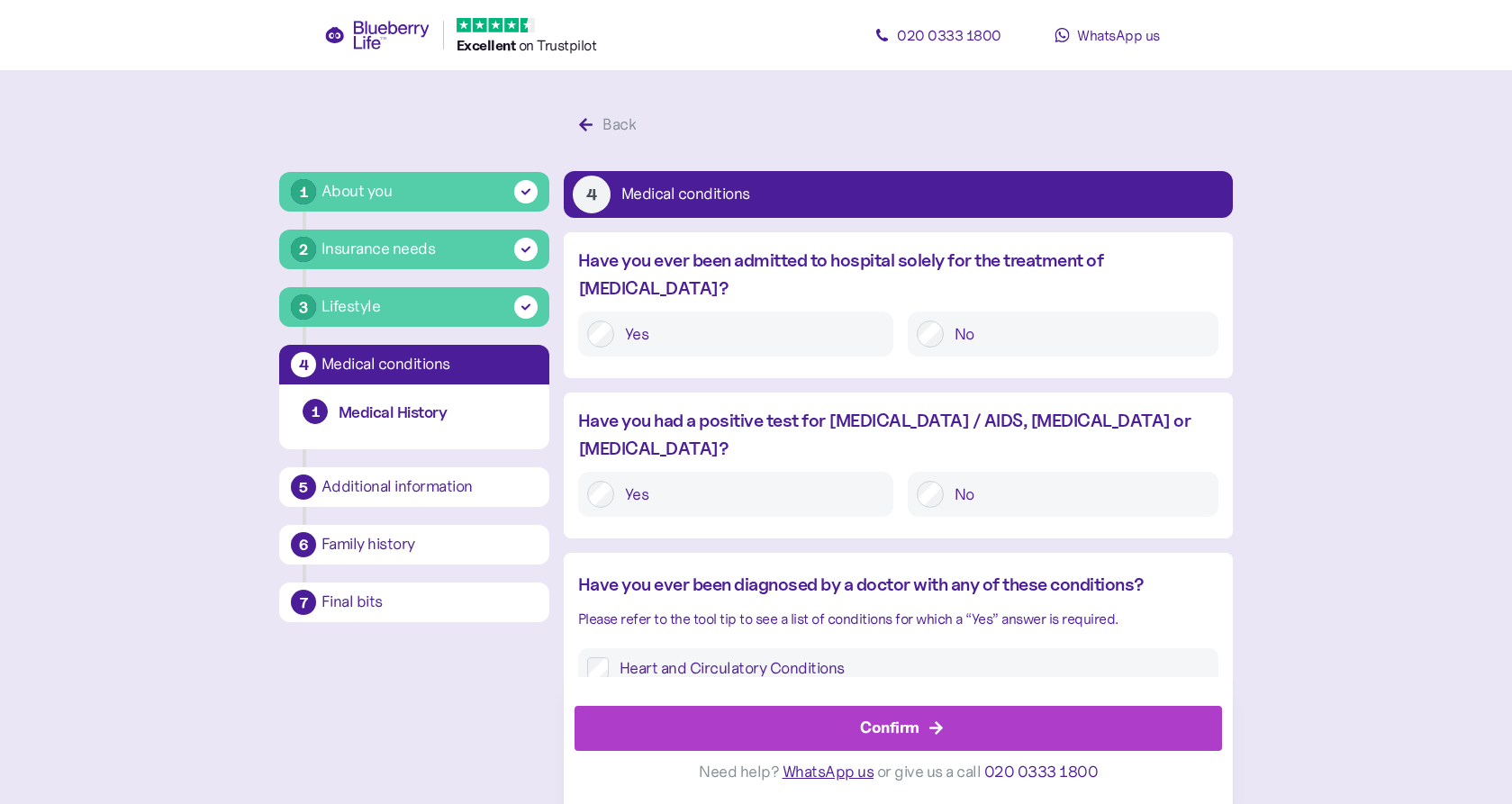
click at [830, 721] on div "Confirm" at bounding box center [902, 728] width 607 height 43
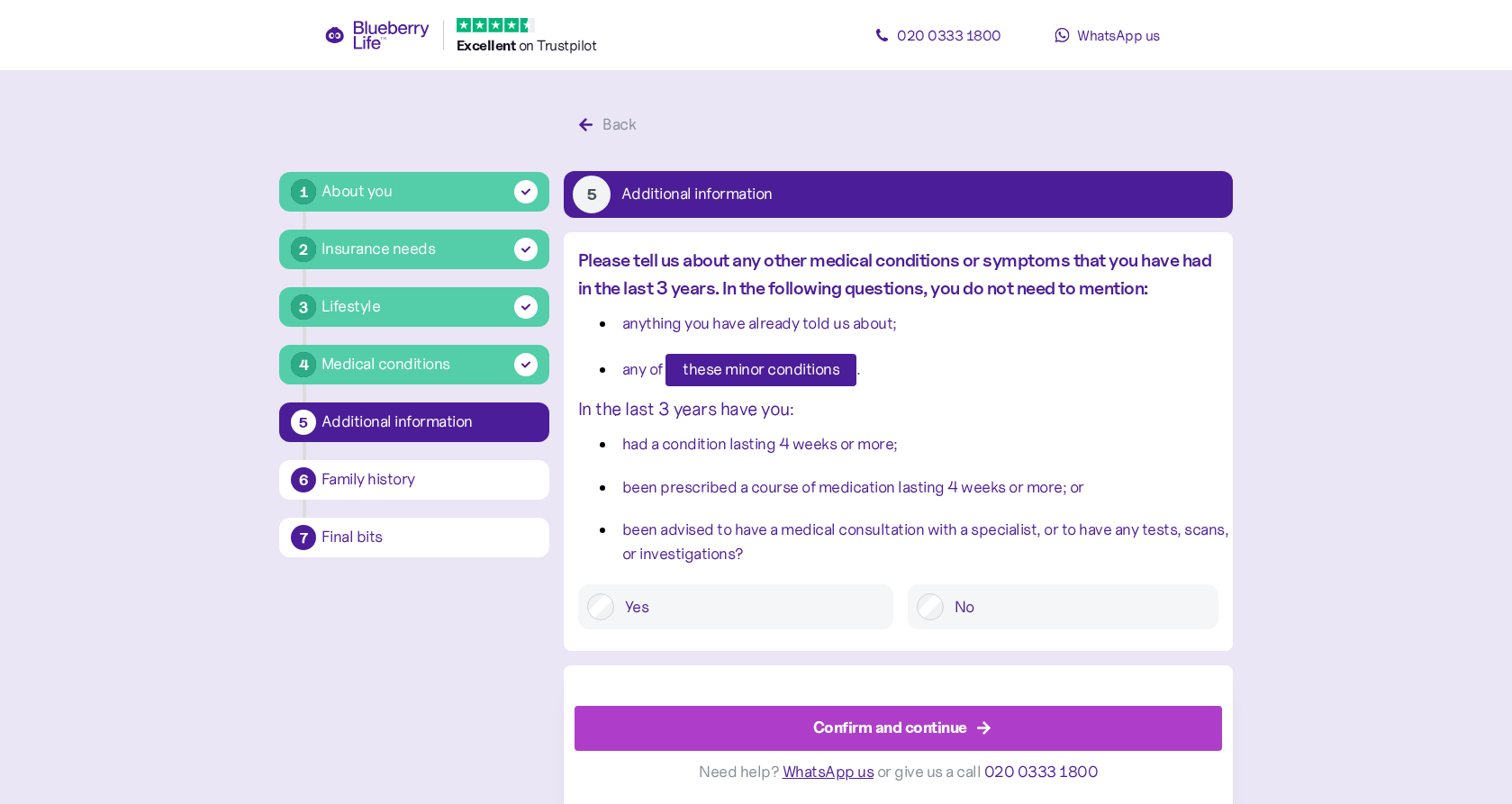
click at [830, 721] on div "Confirm and continue" at bounding box center [890, 727] width 154 height 24
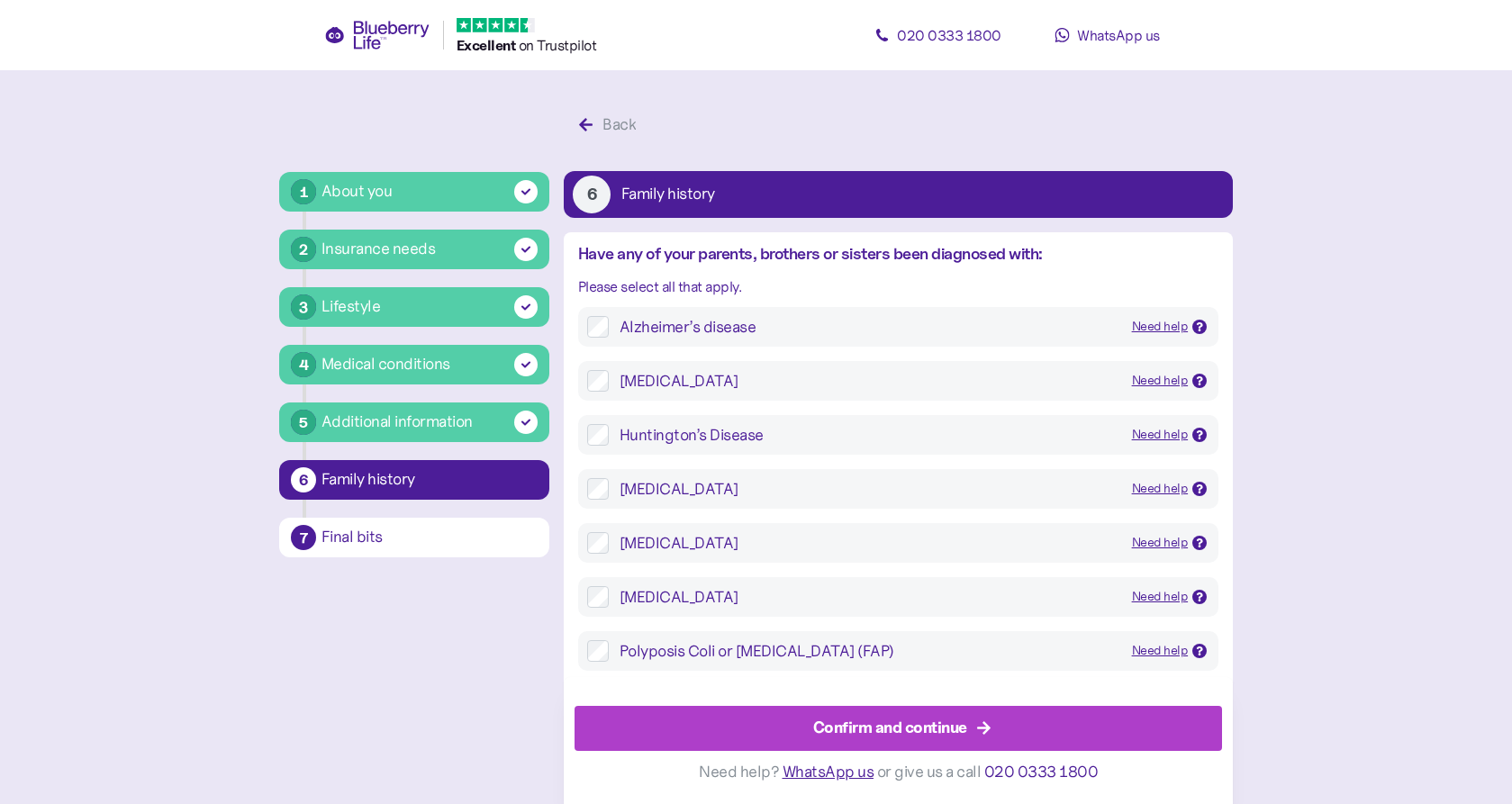
click at [830, 721] on div "Confirm and continue" at bounding box center [890, 727] width 154 height 24
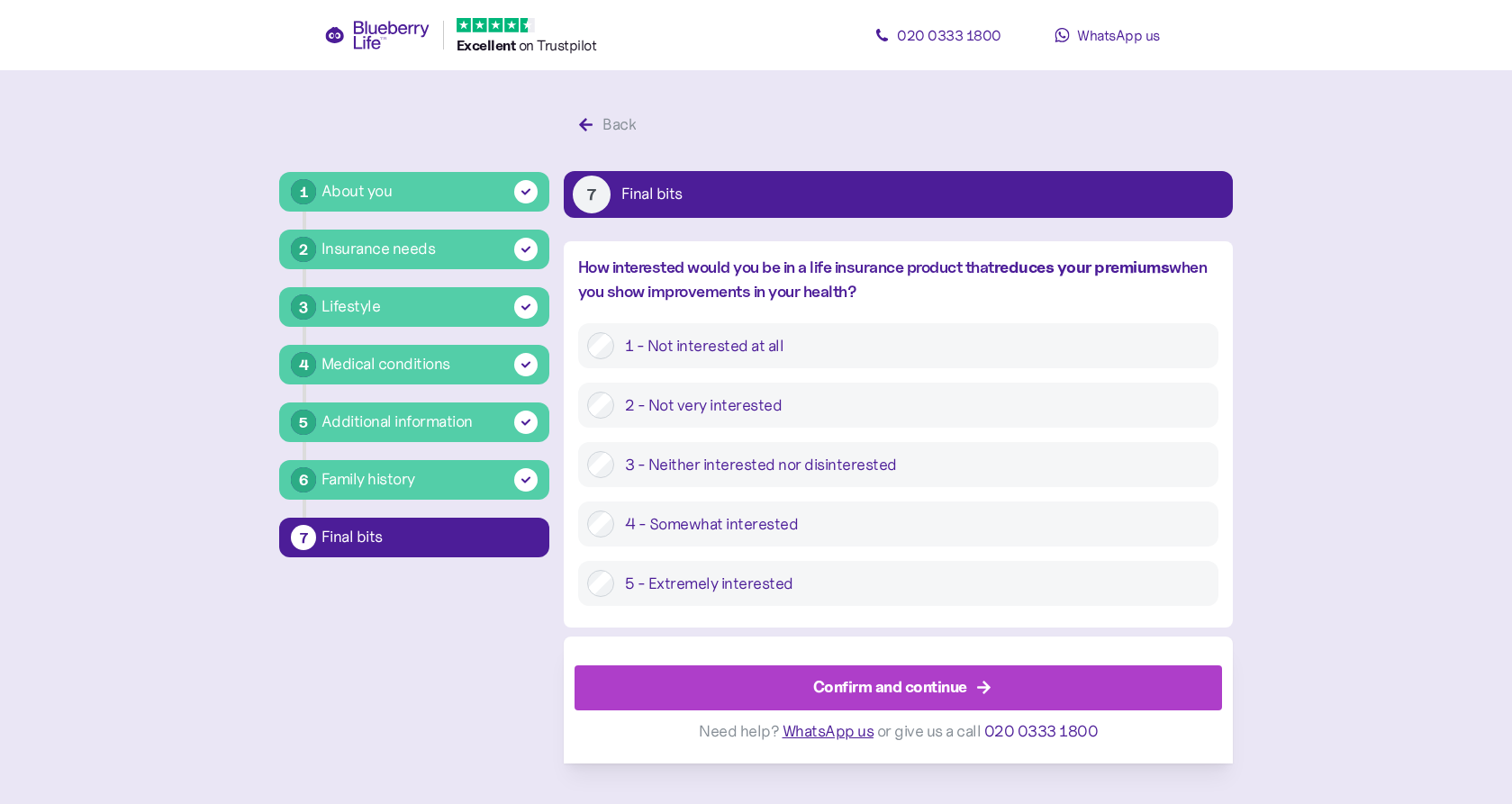
click at [406, 187] on div "About you" at bounding box center [429, 190] width 216 height 24
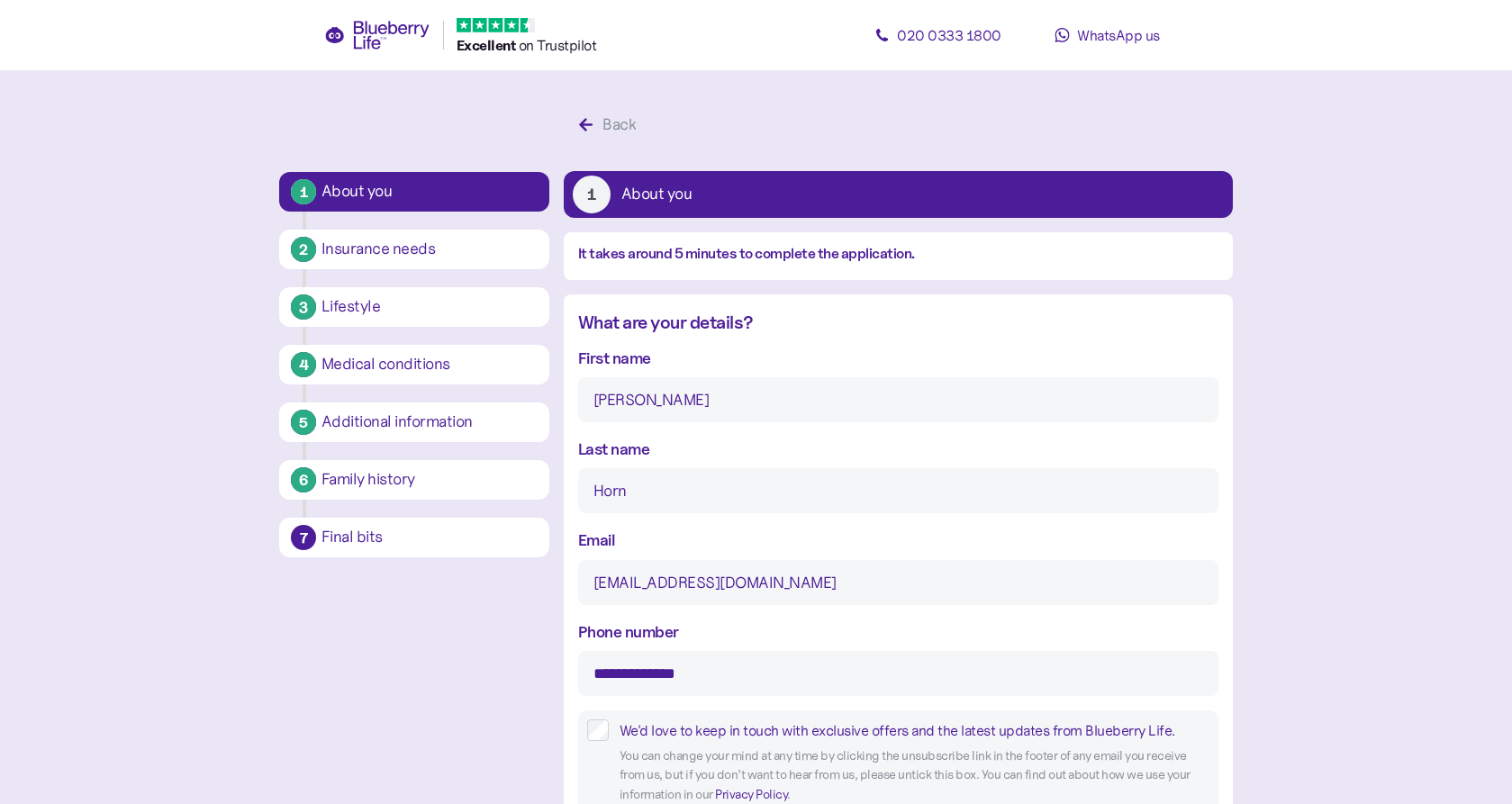
type input "16"
type input "2"
type input "****"
type input "5"
type input "9"
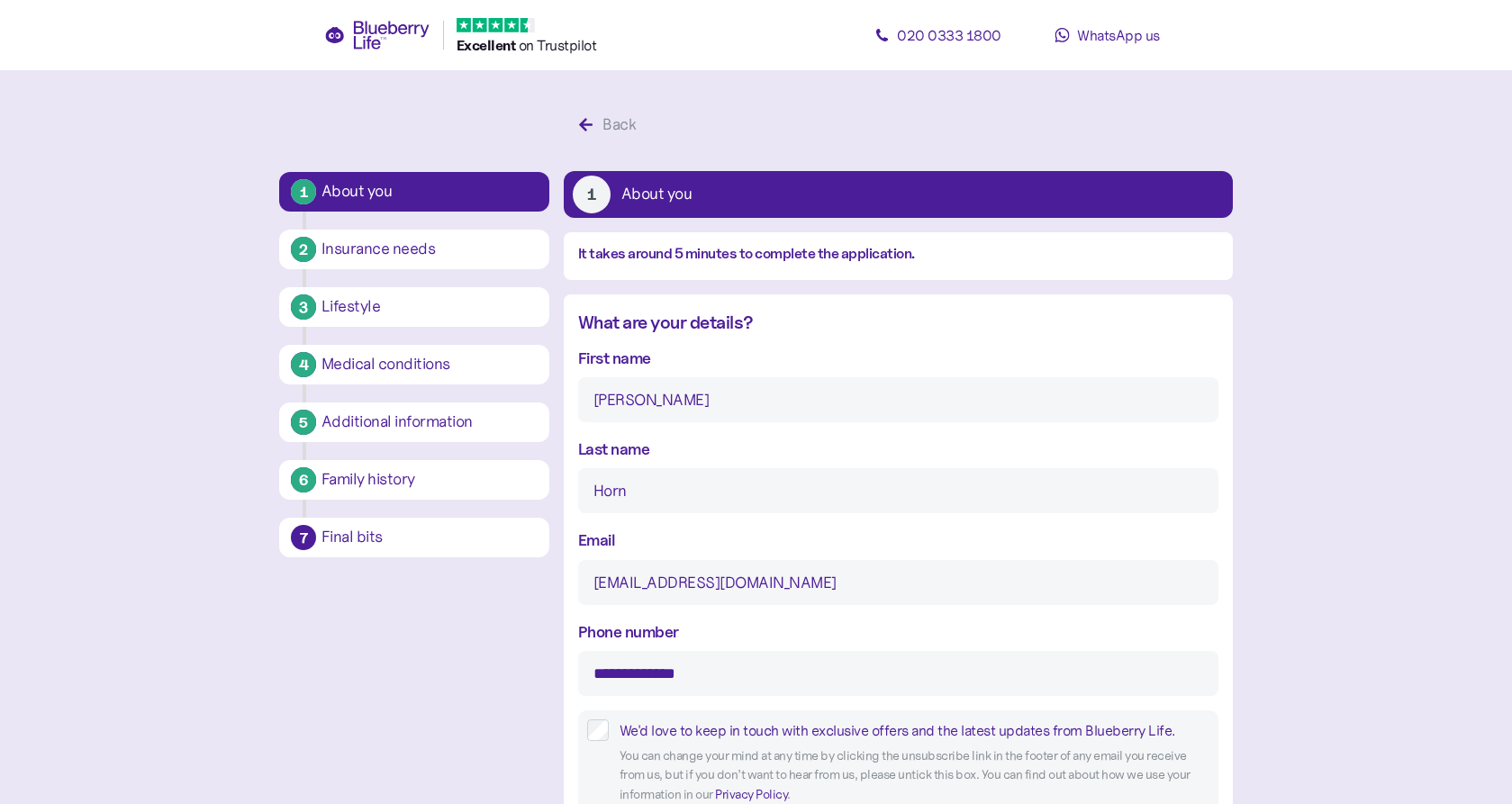
type input "12"
type input "0"
click at [583, 123] on icon "button" at bounding box center [585, 125] width 14 height 14
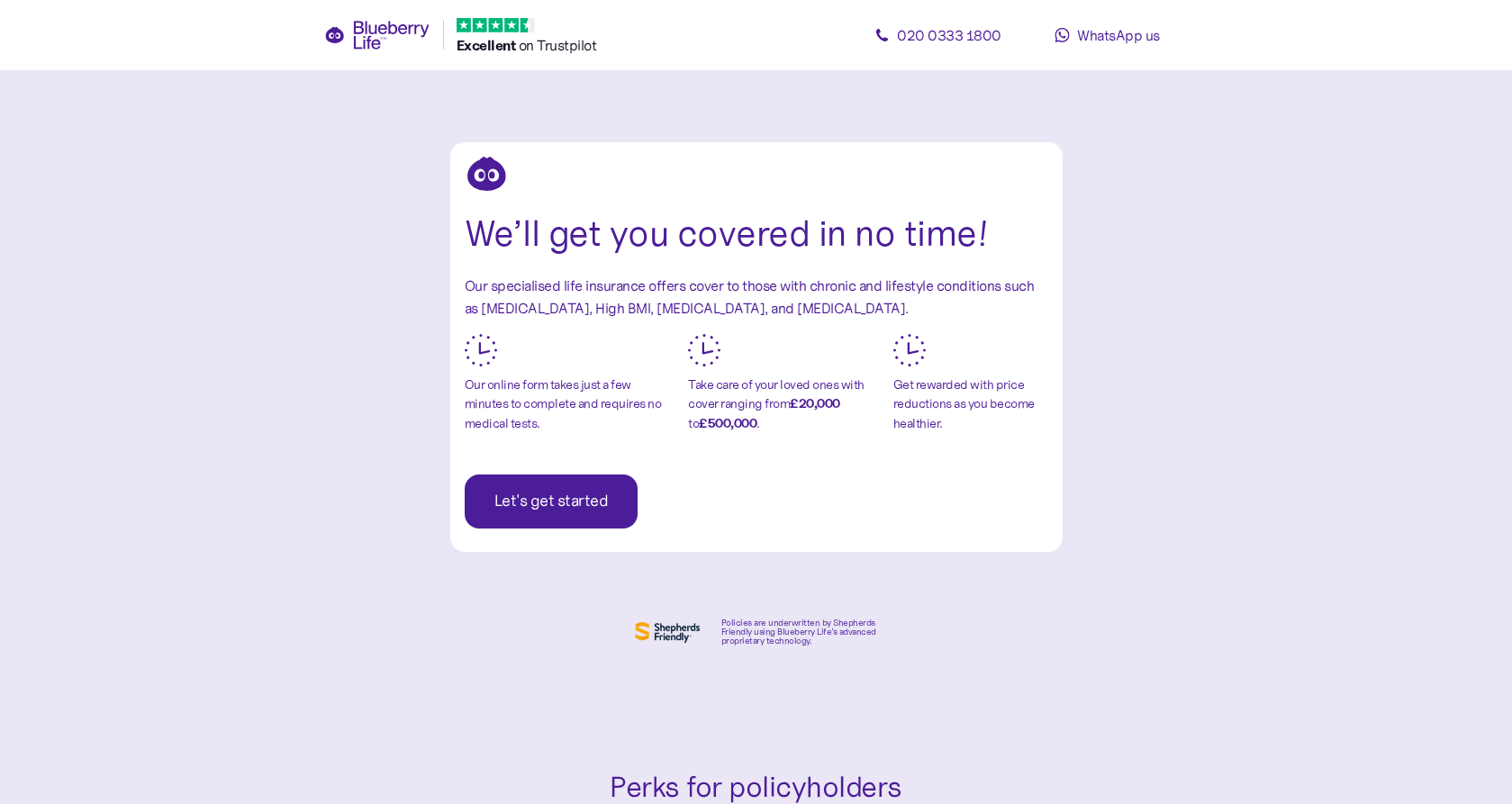
click at [558, 498] on span "Let's get started" at bounding box center [551, 500] width 114 height 52
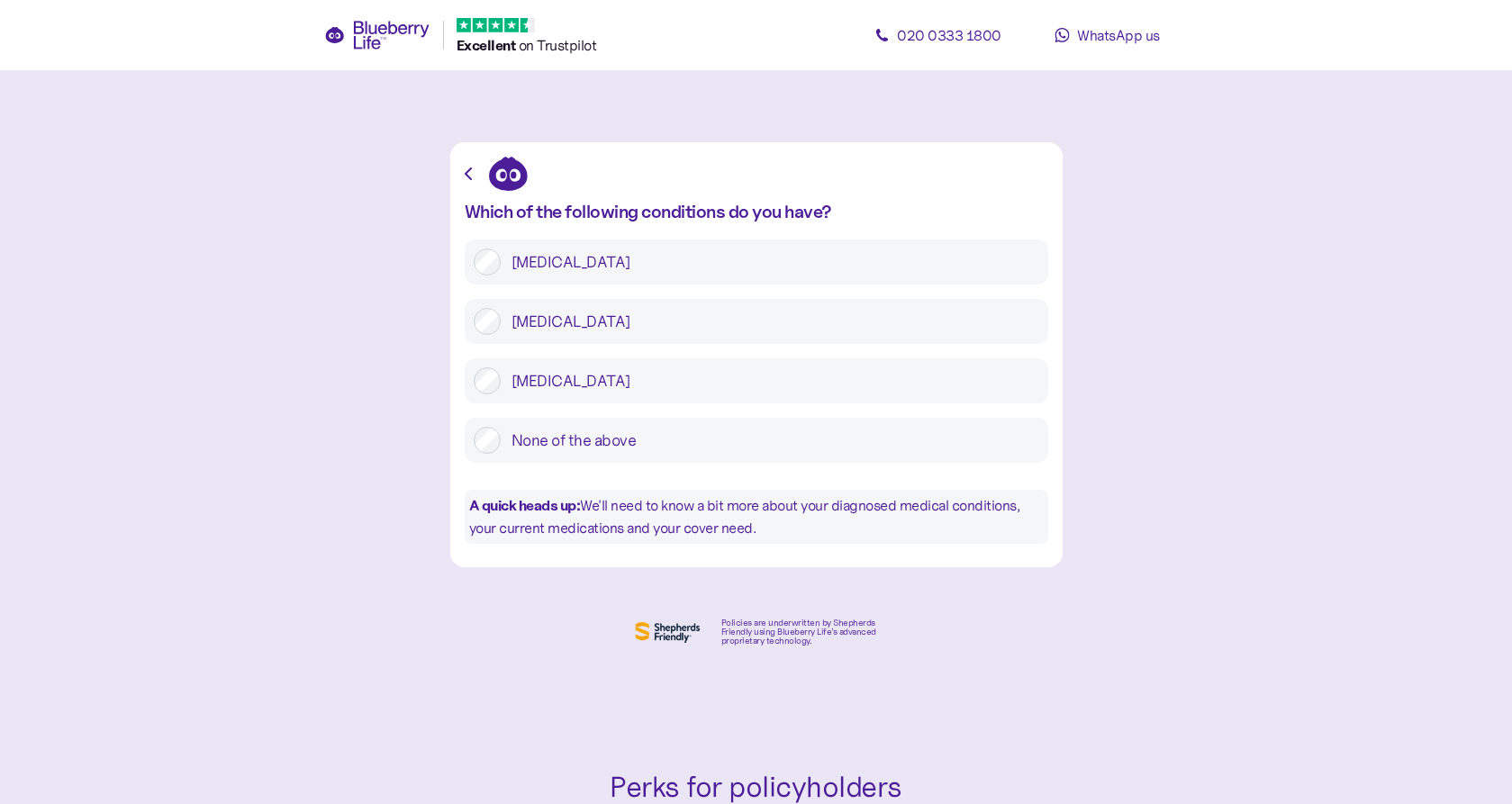
scroll to position [0, 1]
click at [550, 316] on label "[MEDICAL_DATA]" at bounding box center [769, 321] width 539 height 27
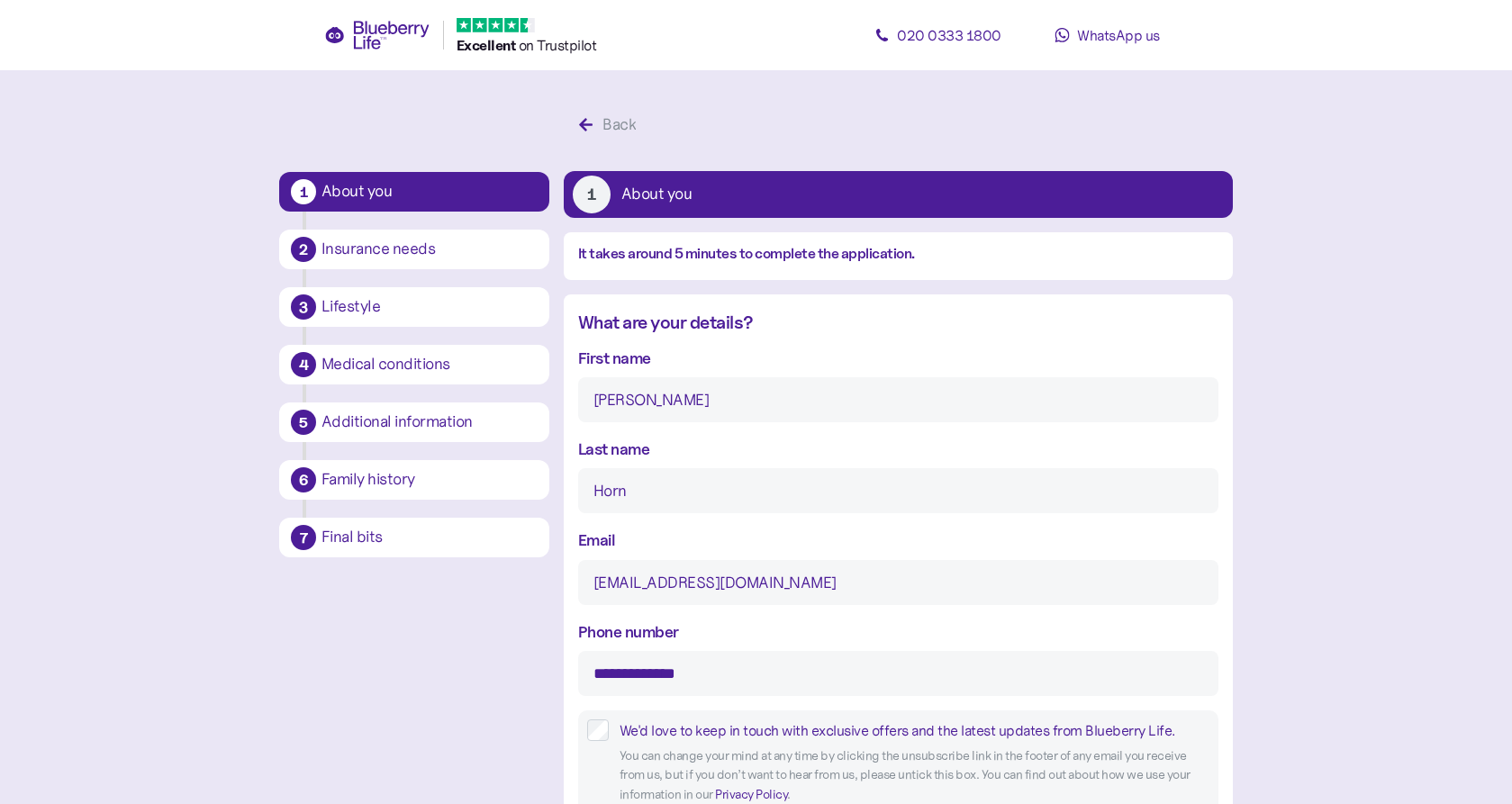
type input "16"
type input "2"
type input "****"
type input "5"
type input "9"
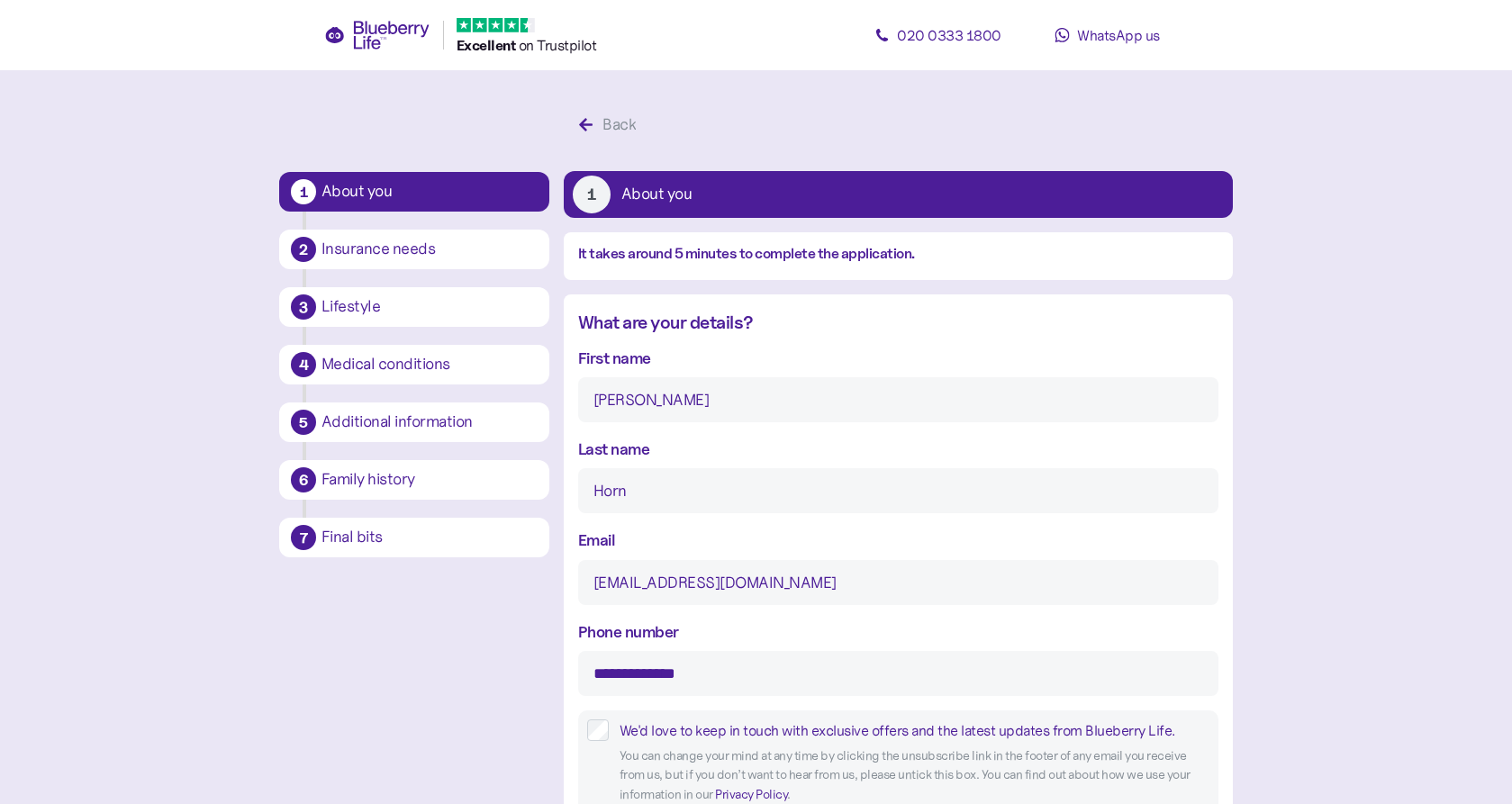
type input "12"
type input "0"
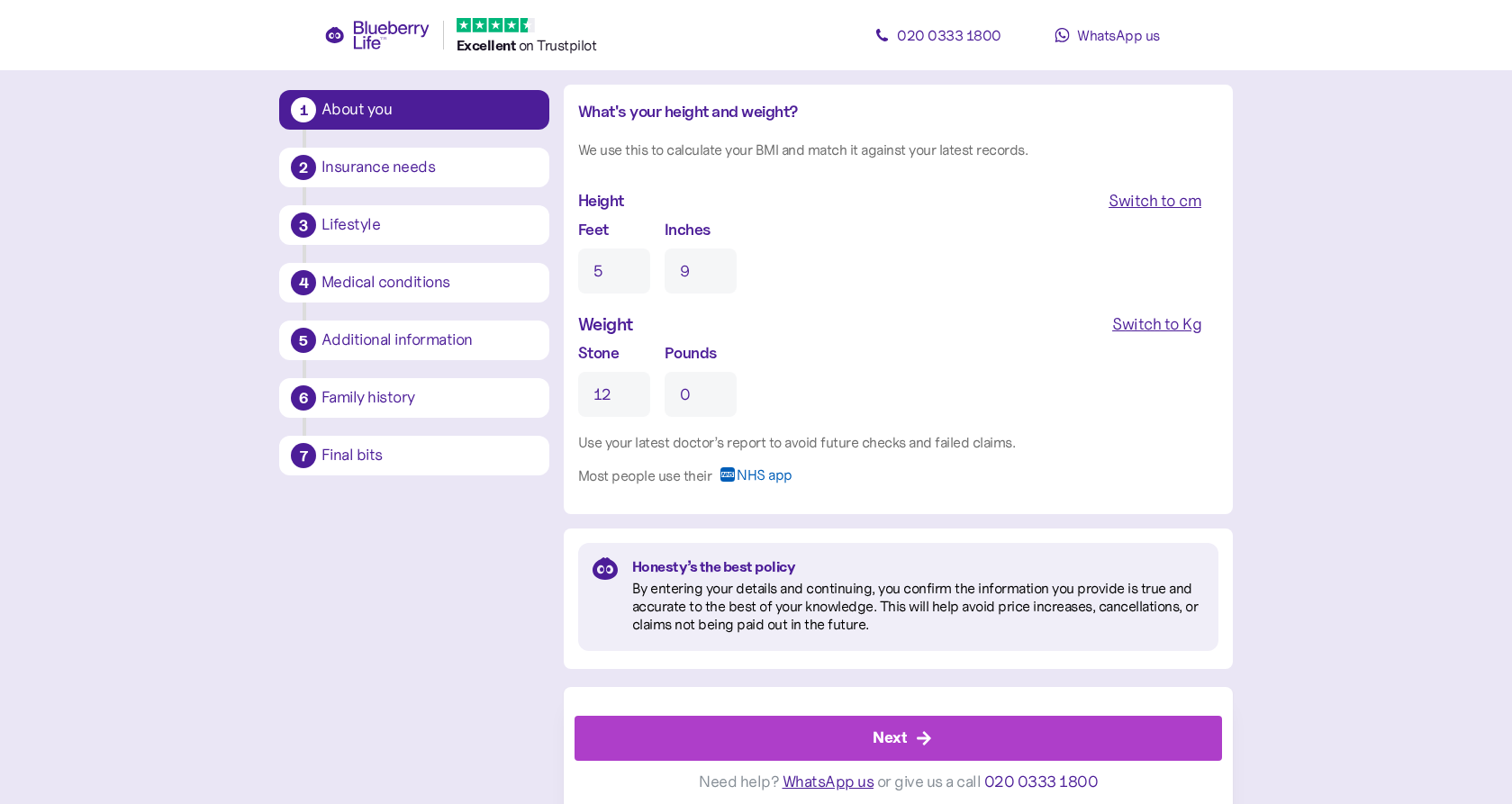
scroll to position [1686, 0]
click at [732, 709] on div "Next Need help? WhatsApp us or give us a call [PHONE_NUMBER]" at bounding box center [898, 751] width 669 height 127
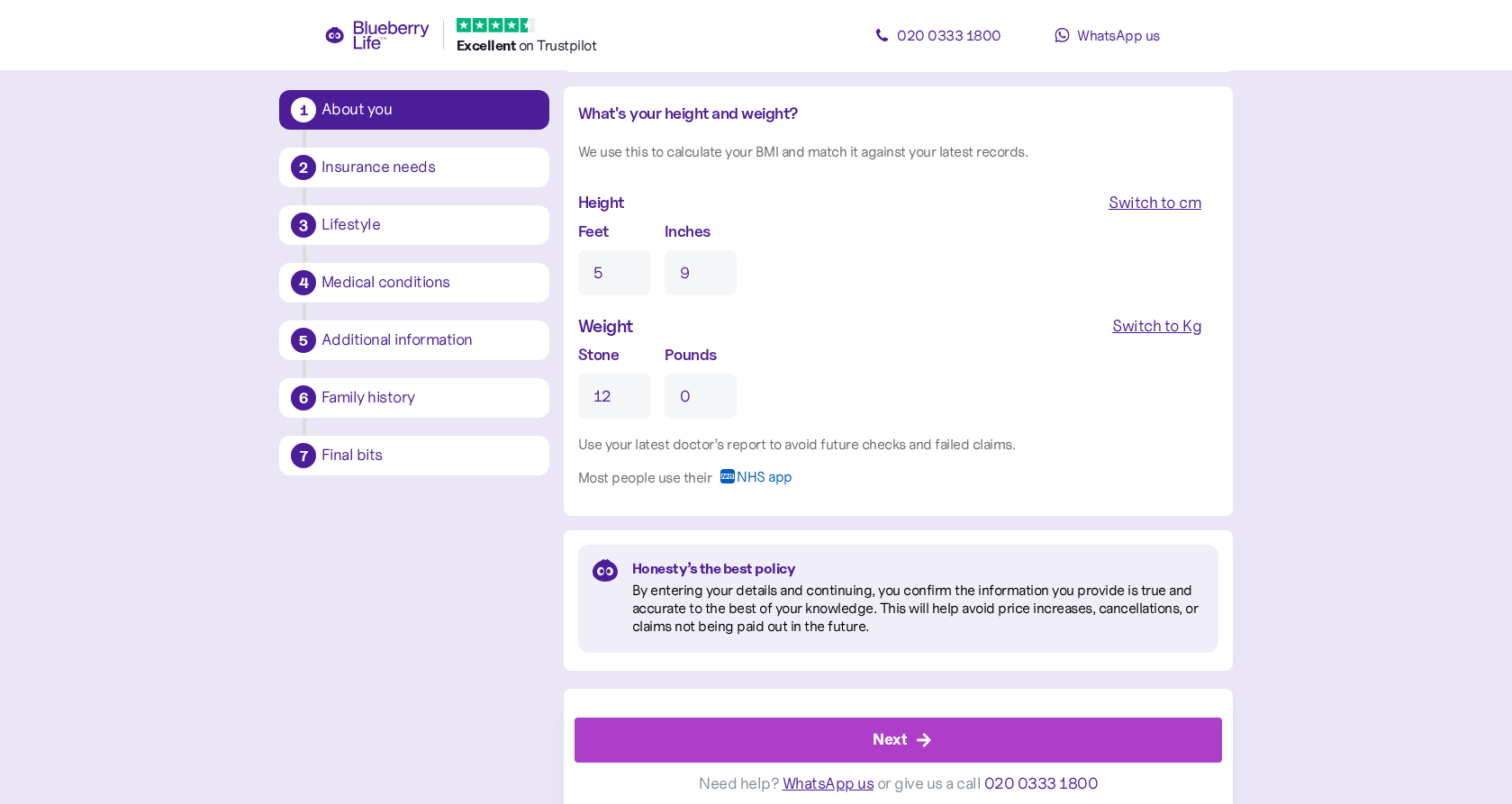
click at [731, 733] on div "Next" at bounding box center [902, 740] width 607 height 43
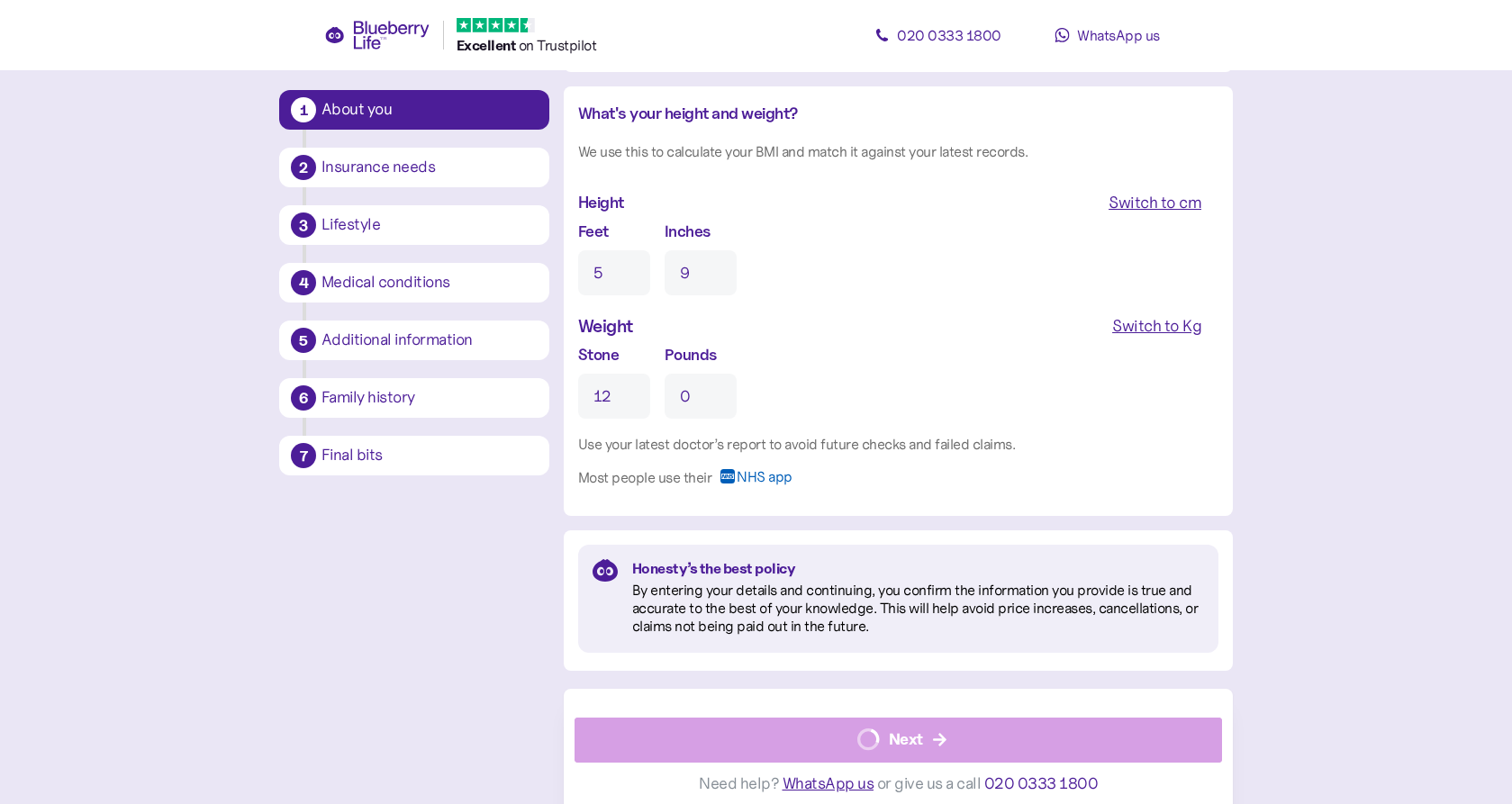
scroll to position [1681, 0]
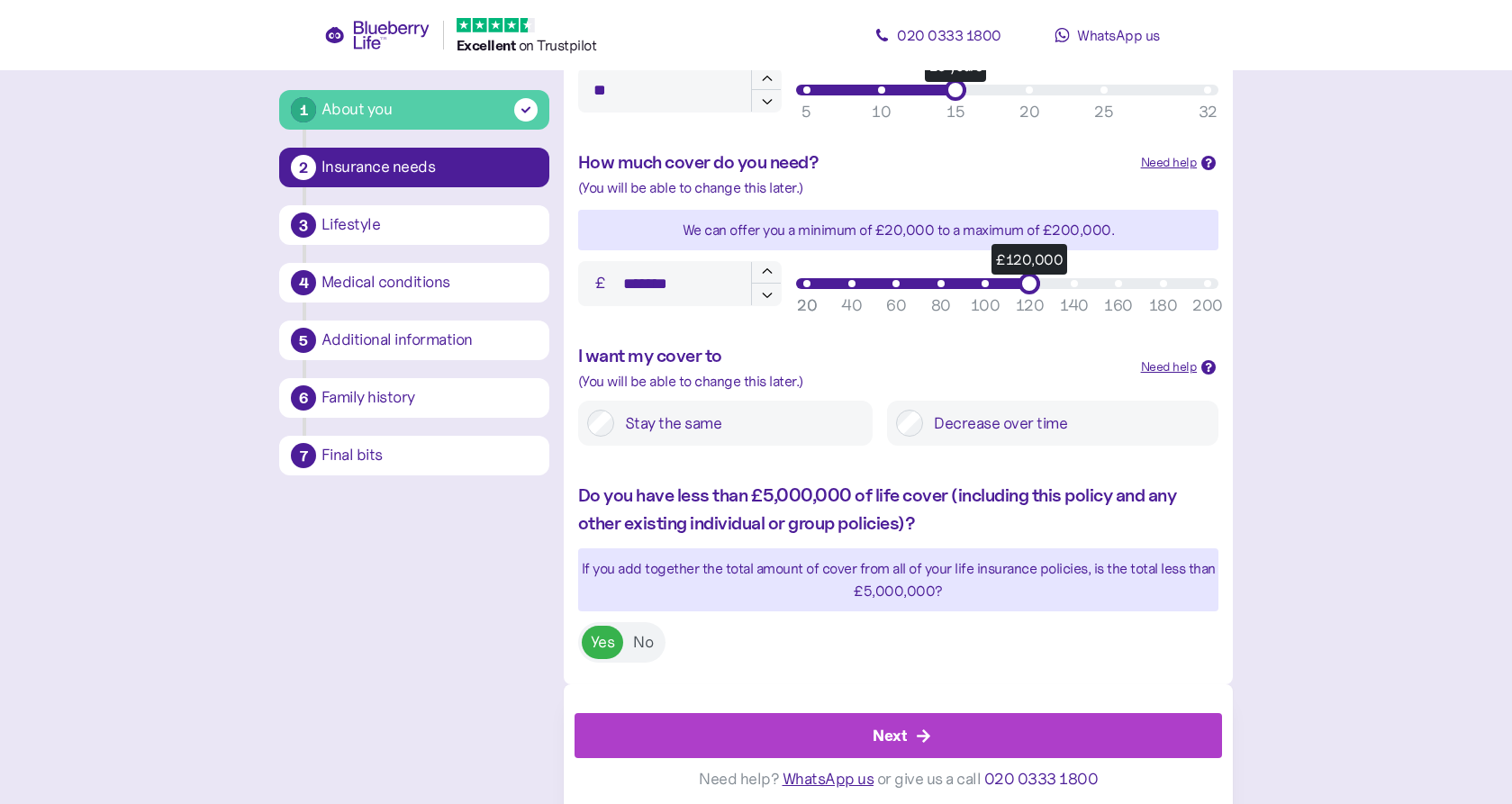
click at [759, 716] on div "Next" at bounding box center [902, 735] width 607 height 43
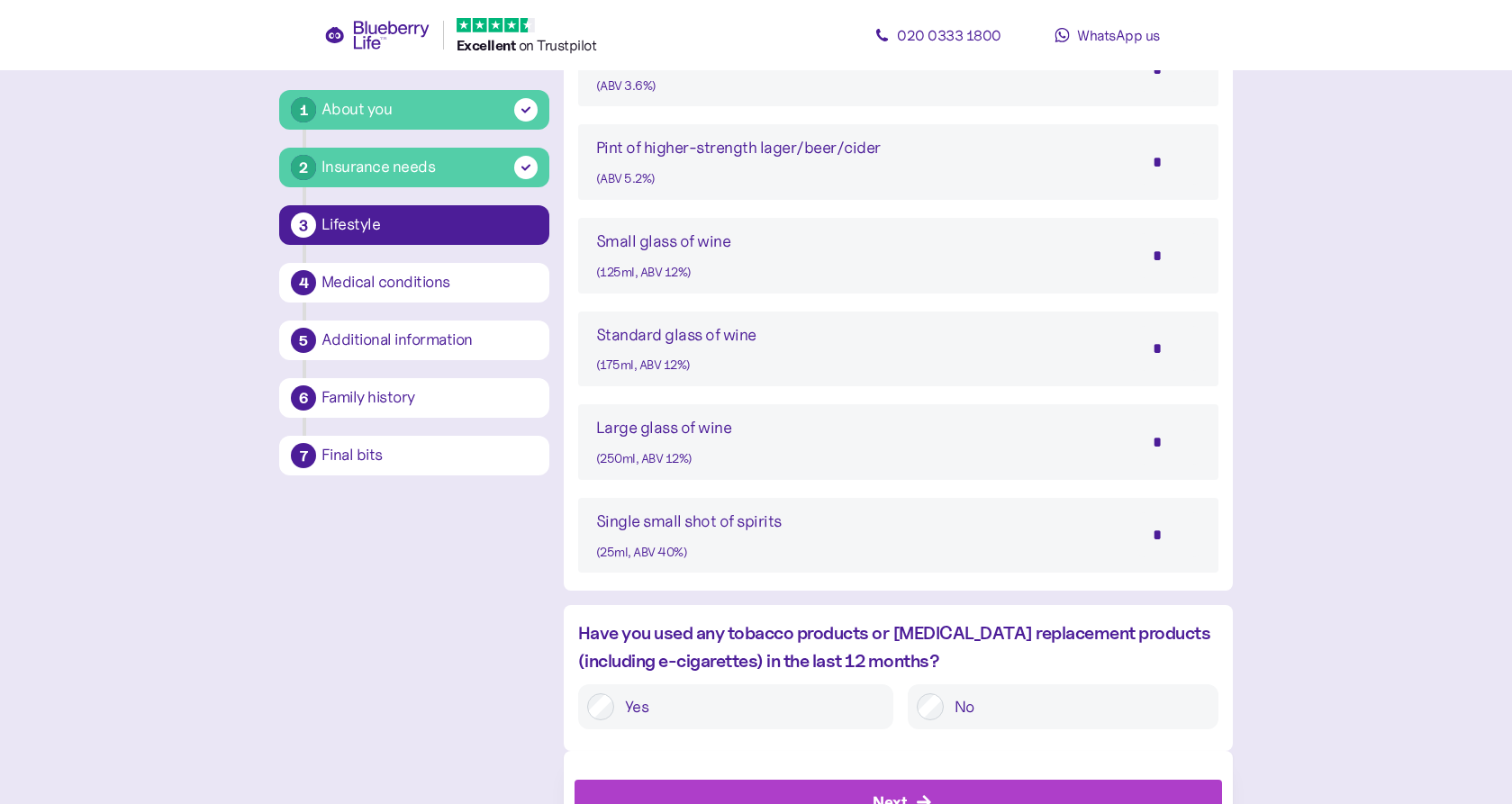
scroll to position [1420, 0]
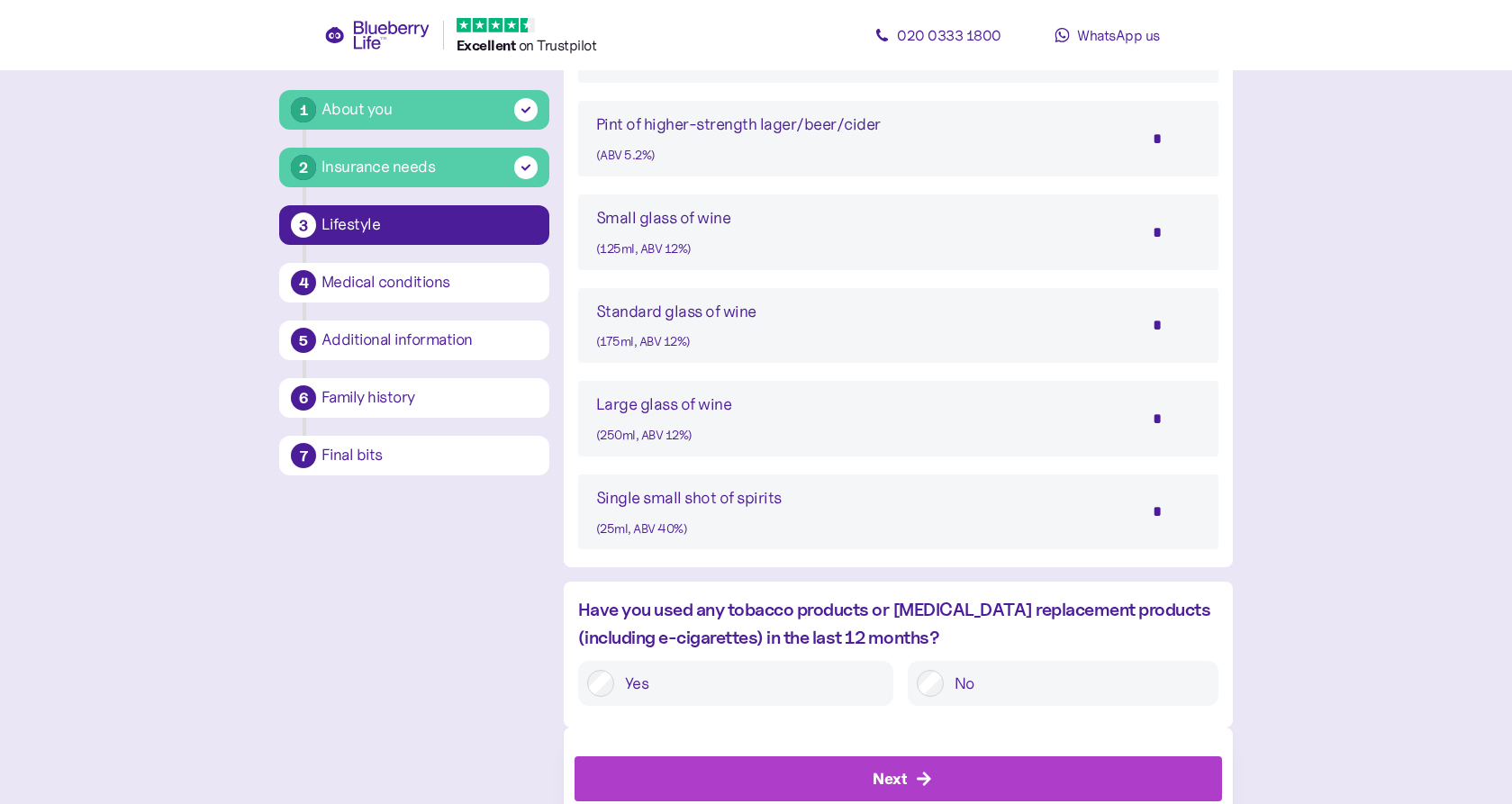
click at [743, 757] on div "Next" at bounding box center [902, 779] width 607 height 43
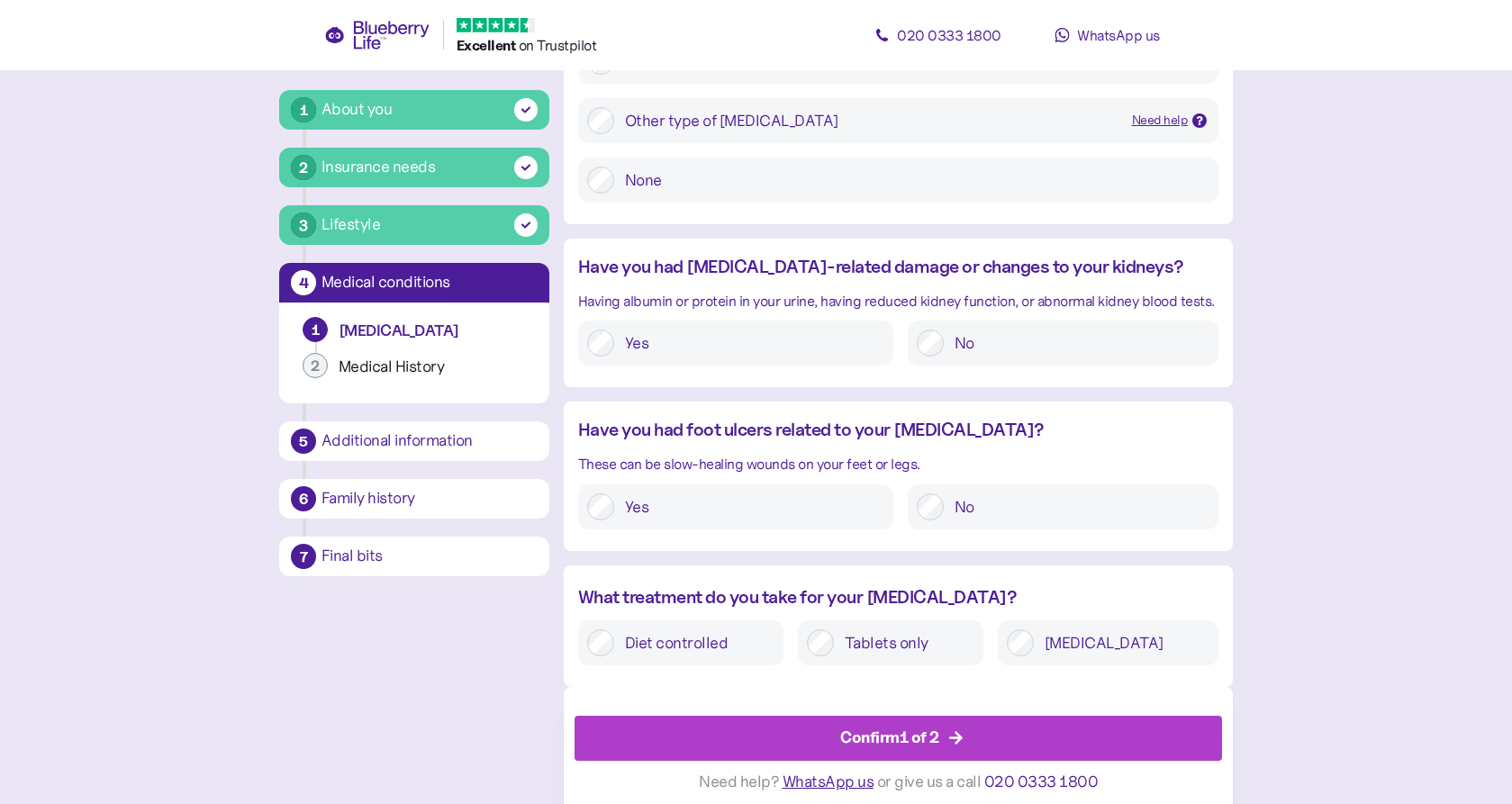
scroll to position [1727, 0]
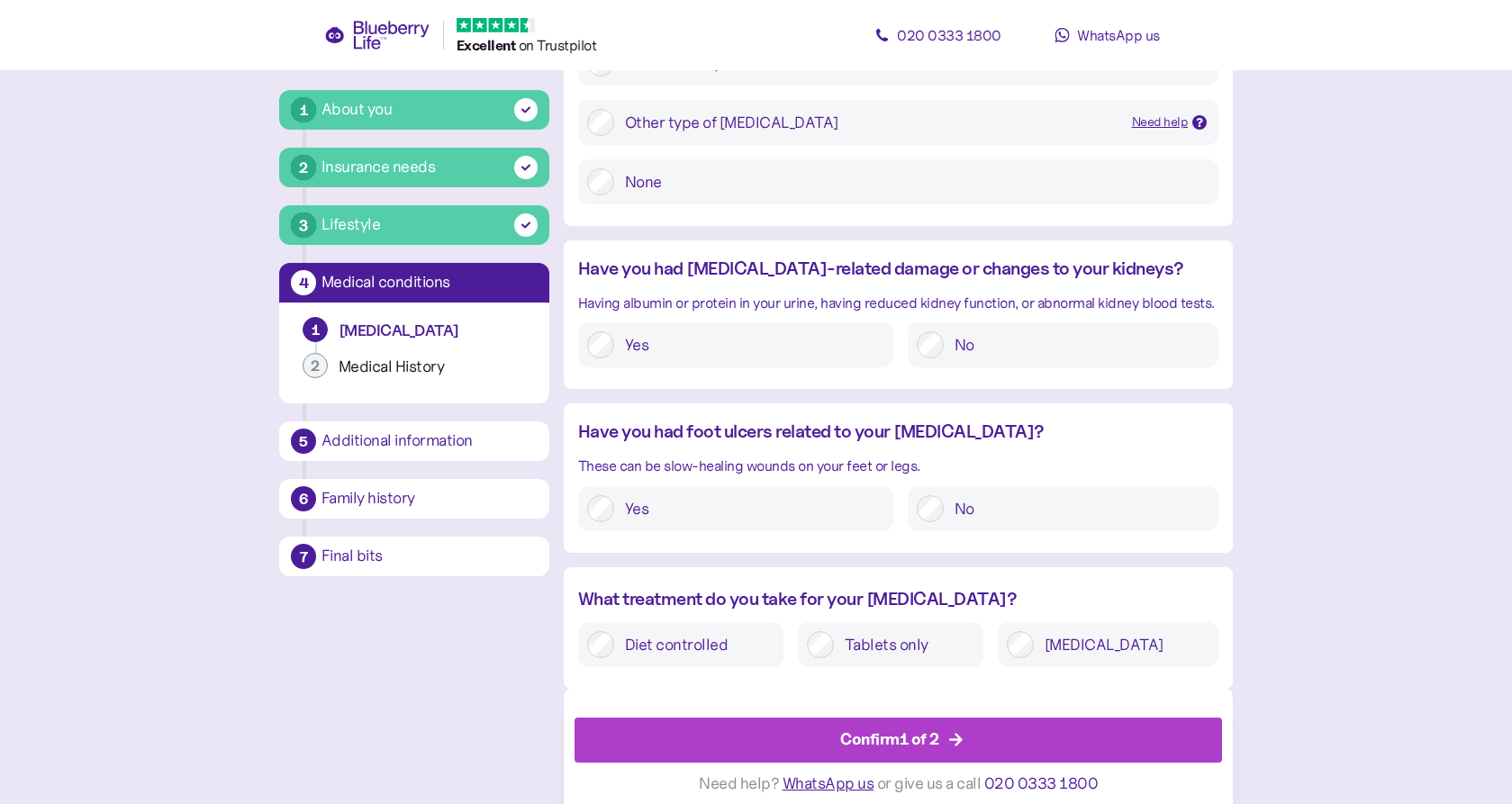
click at [737, 725] on div "Confirm 1 of 2" at bounding box center [902, 740] width 607 height 43
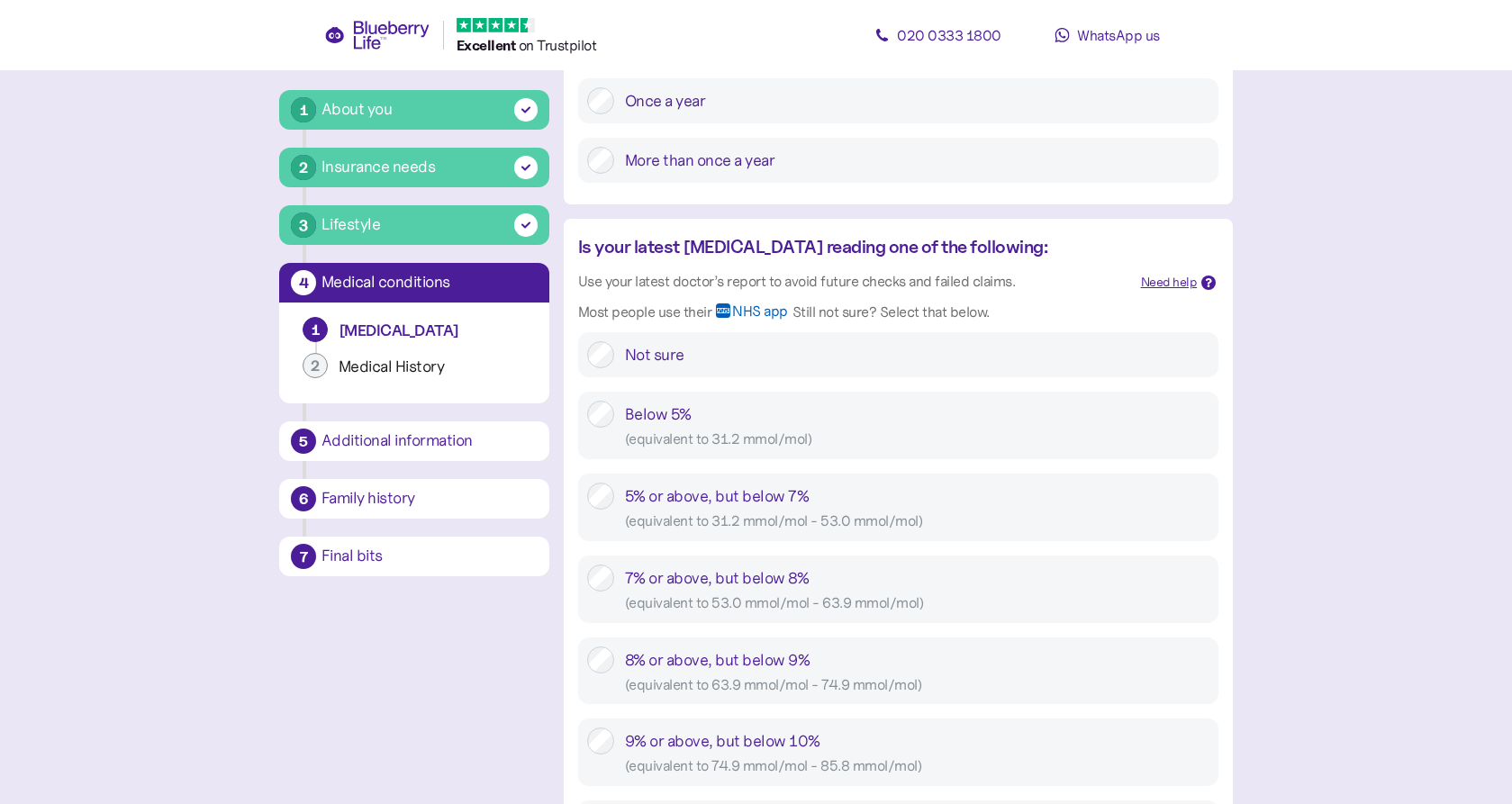
scroll to position [521, 0]
click at [886, 72] on div "Less than once a year Once a year More than once a year" at bounding box center [897, 100] width 640 height 164
